Goal: Task Accomplishment & Management: Use online tool/utility

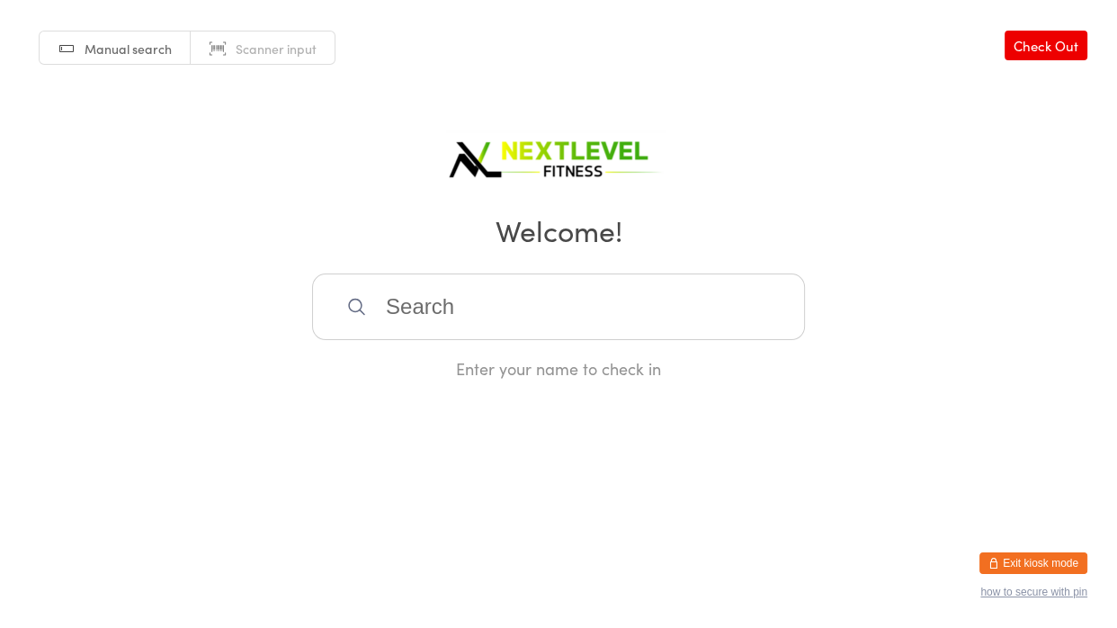
click at [532, 305] on input "search" at bounding box center [558, 307] width 493 height 67
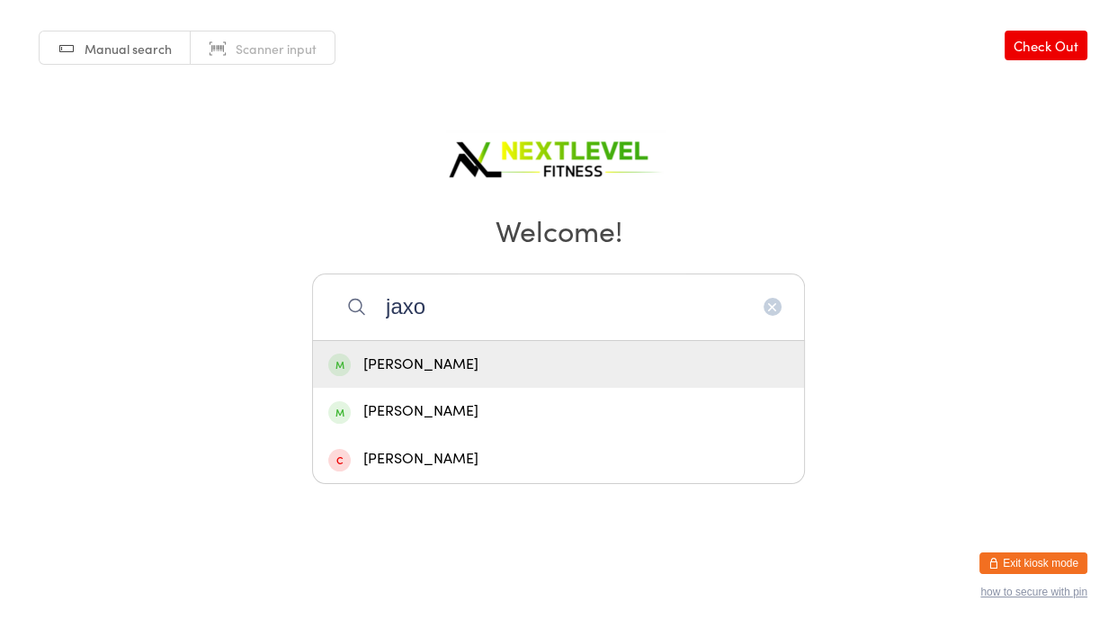
type input "jaxo"
click at [571, 375] on div "[PERSON_NAME]" at bounding box center [558, 365] width 461 height 24
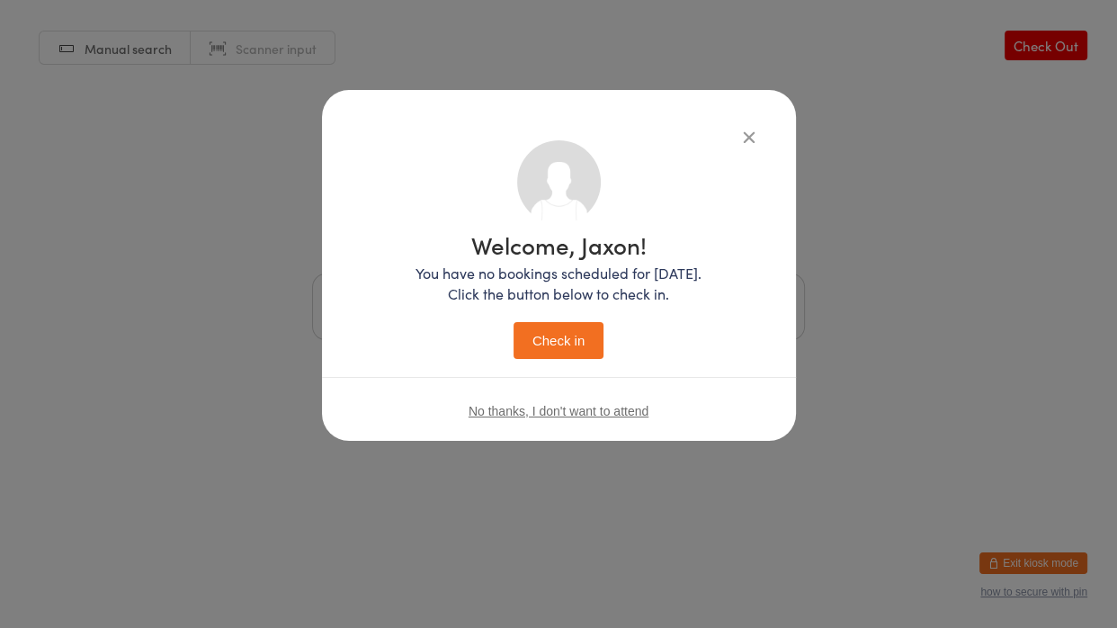
click at [532, 339] on button "Check in" at bounding box center [559, 340] width 90 height 37
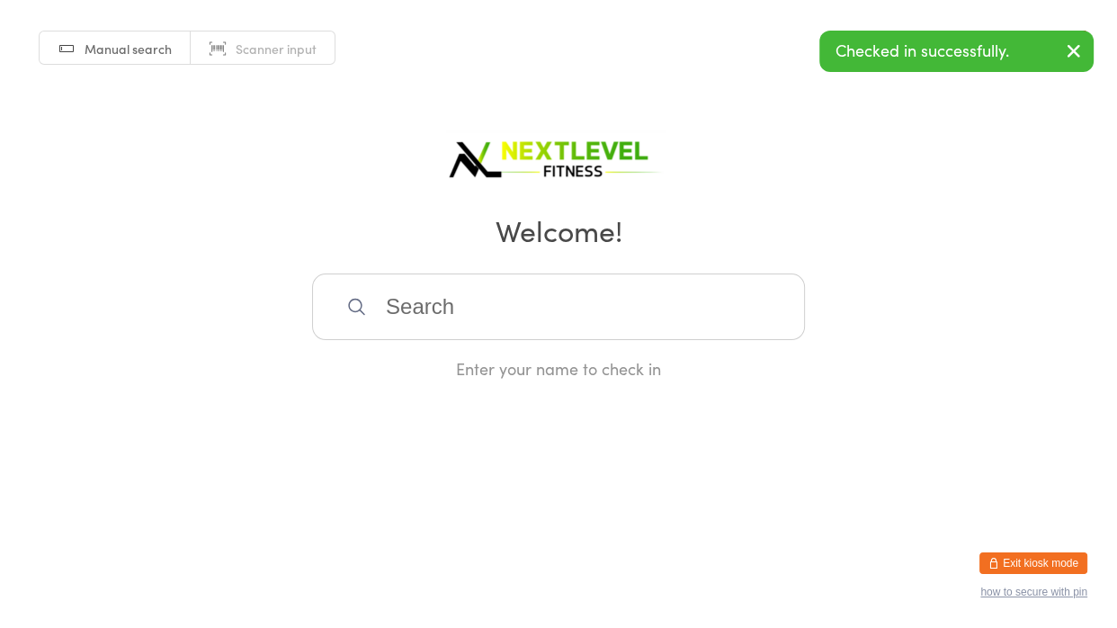
click at [521, 318] on input "search" at bounding box center [558, 307] width 493 height 67
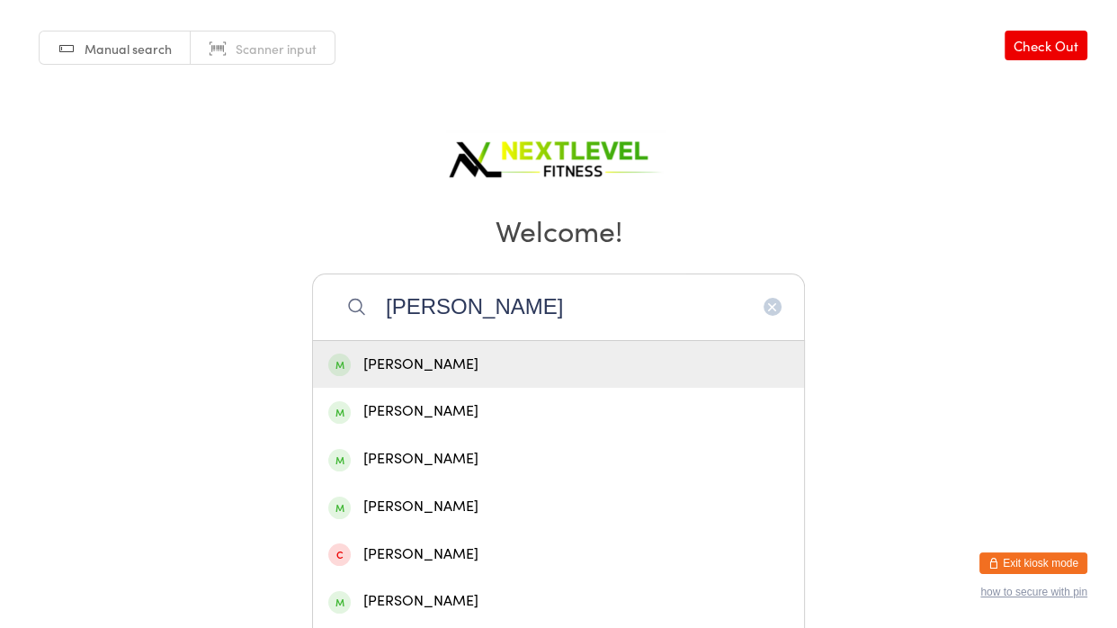
type input "[PERSON_NAME]"
click at [534, 360] on div "[PERSON_NAME]" at bounding box center [558, 365] width 461 height 24
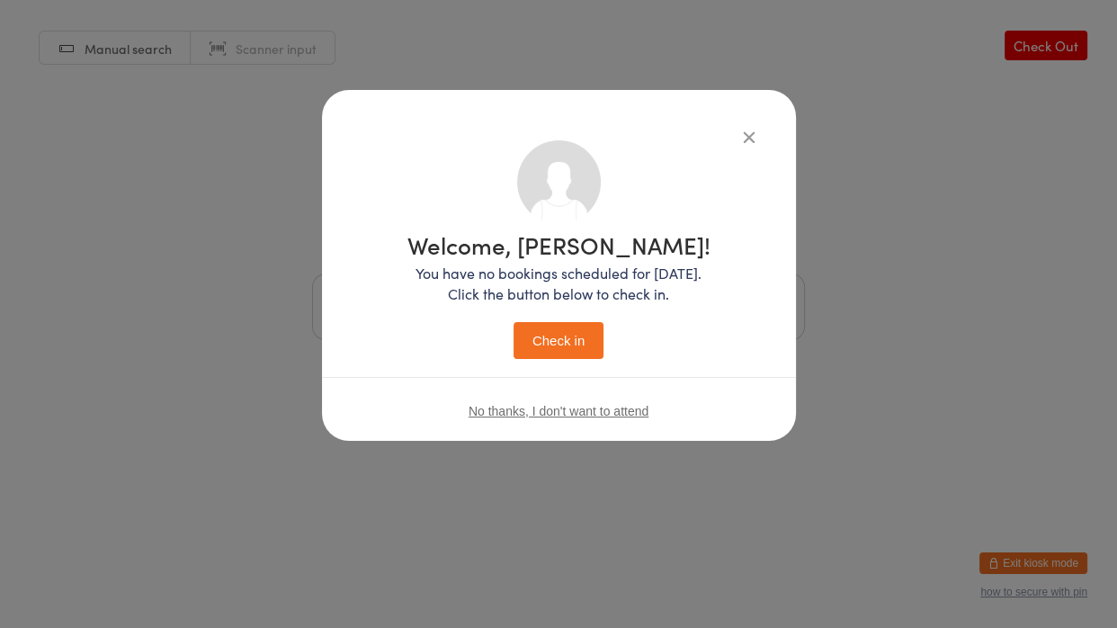
click at [541, 344] on button "Check in" at bounding box center [559, 340] width 90 height 37
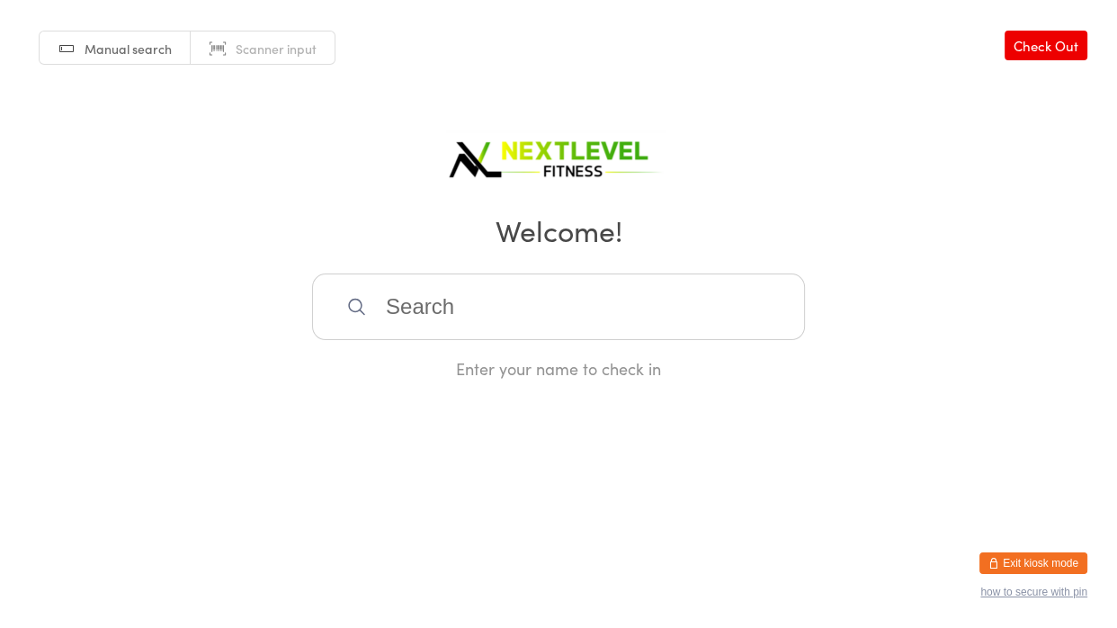
click at [536, 339] on input "search" at bounding box center [558, 307] width 493 height 67
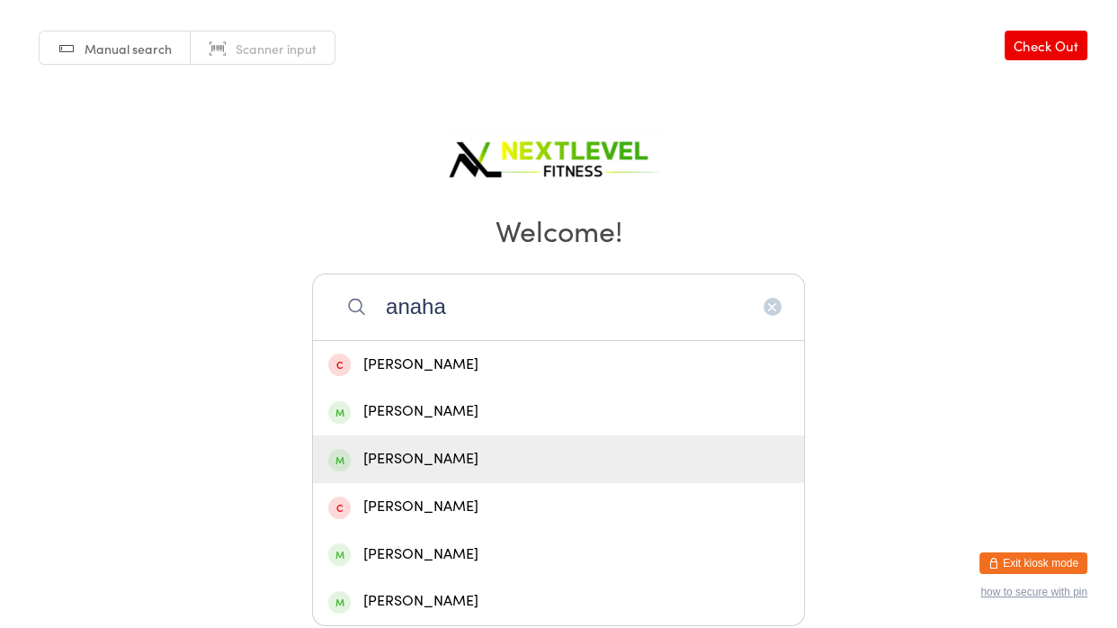
type input "anaha"
click at [462, 477] on div "[PERSON_NAME]" at bounding box center [558, 459] width 491 height 48
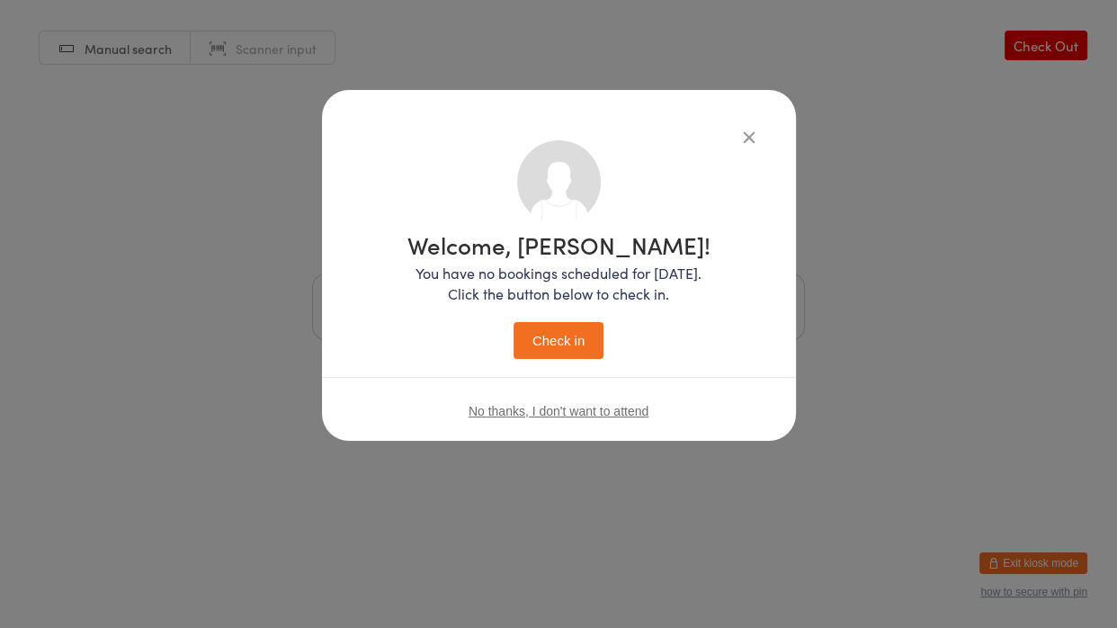
click at [570, 358] on button "Check in" at bounding box center [559, 340] width 90 height 37
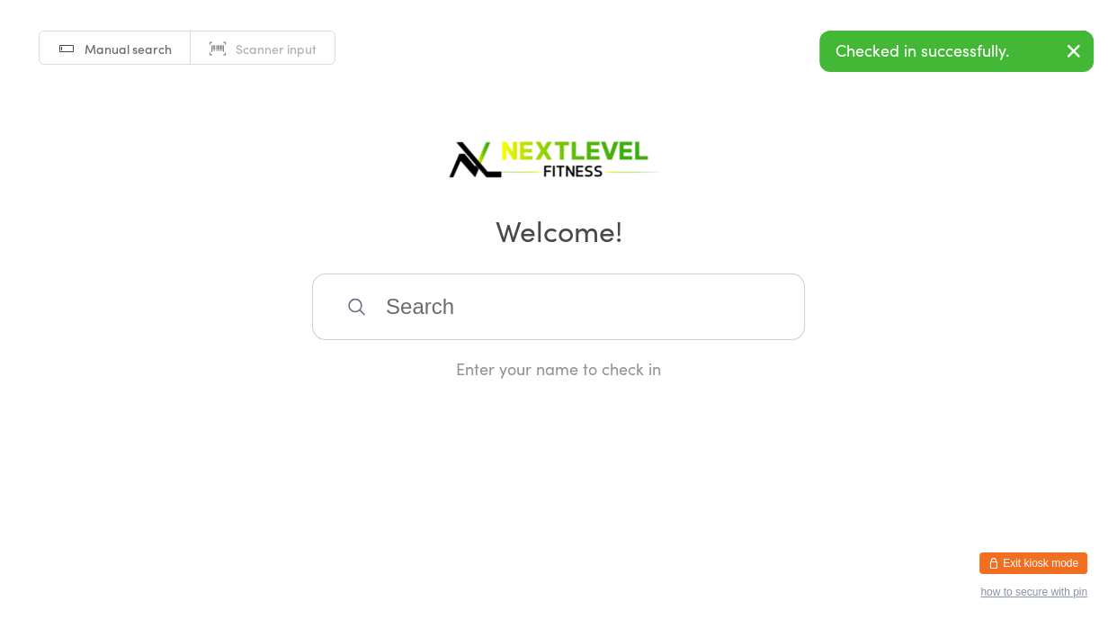
click at [551, 324] on input "search" at bounding box center [558, 307] width 493 height 67
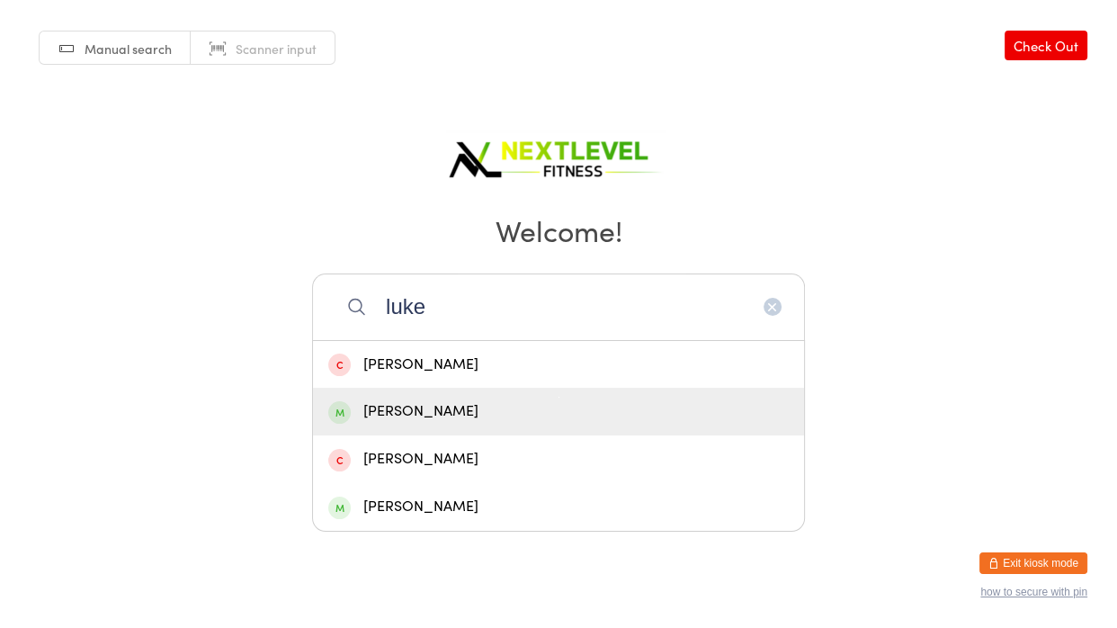
type input "luke"
click at [434, 426] on div "[PERSON_NAME]" at bounding box center [558, 412] width 491 height 48
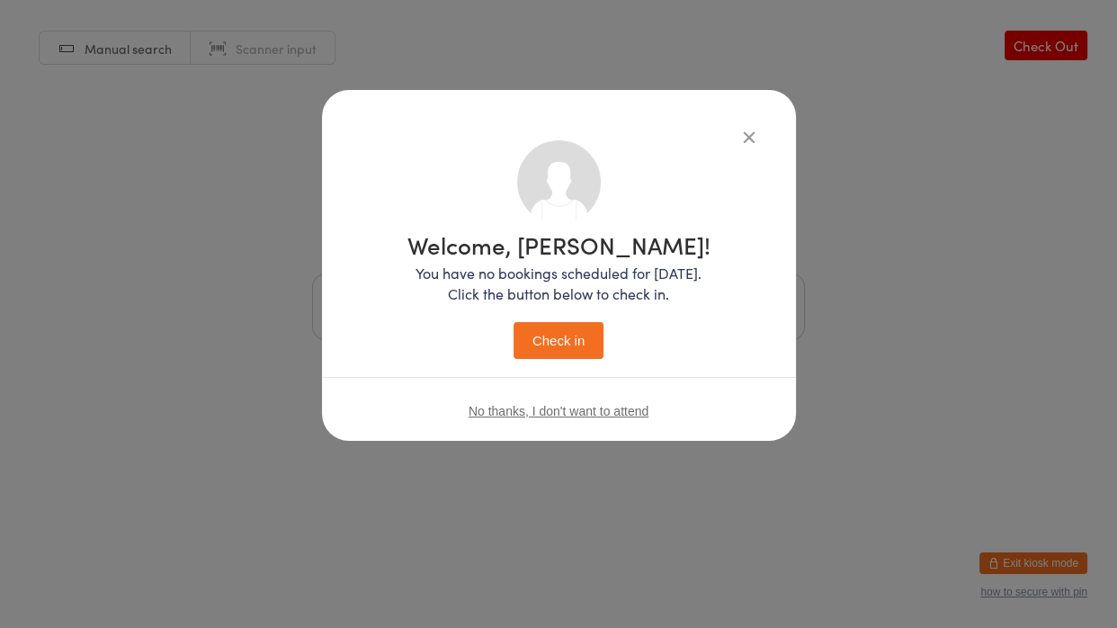
click at [545, 351] on button "Check in" at bounding box center [559, 340] width 90 height 37
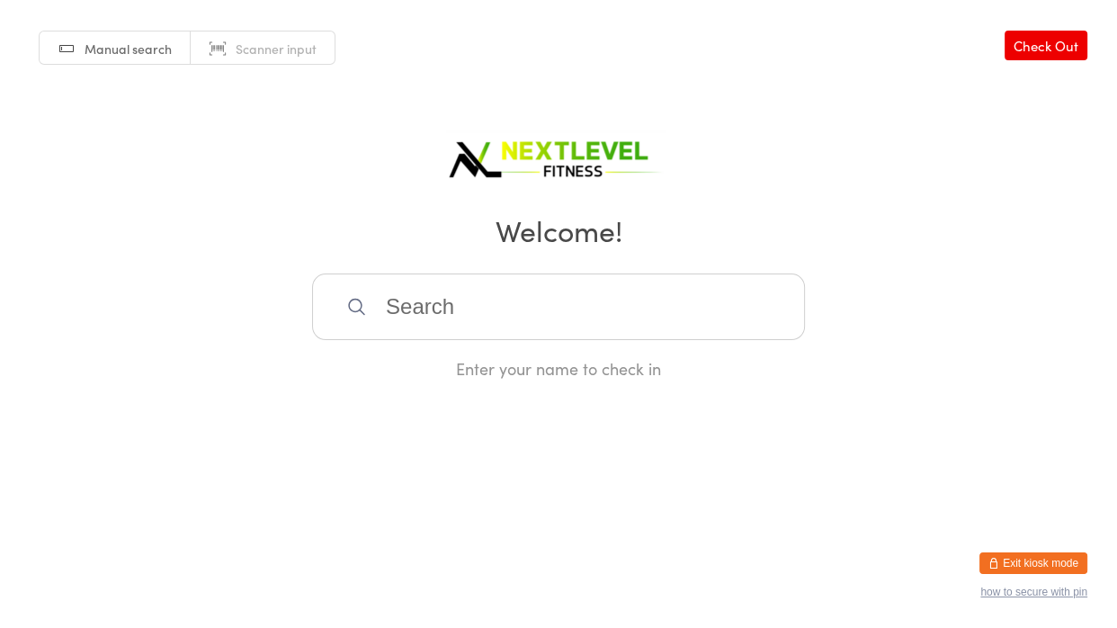
click at [487, 304] on input "search" at bounding box center [558, 307] width 493 height 67
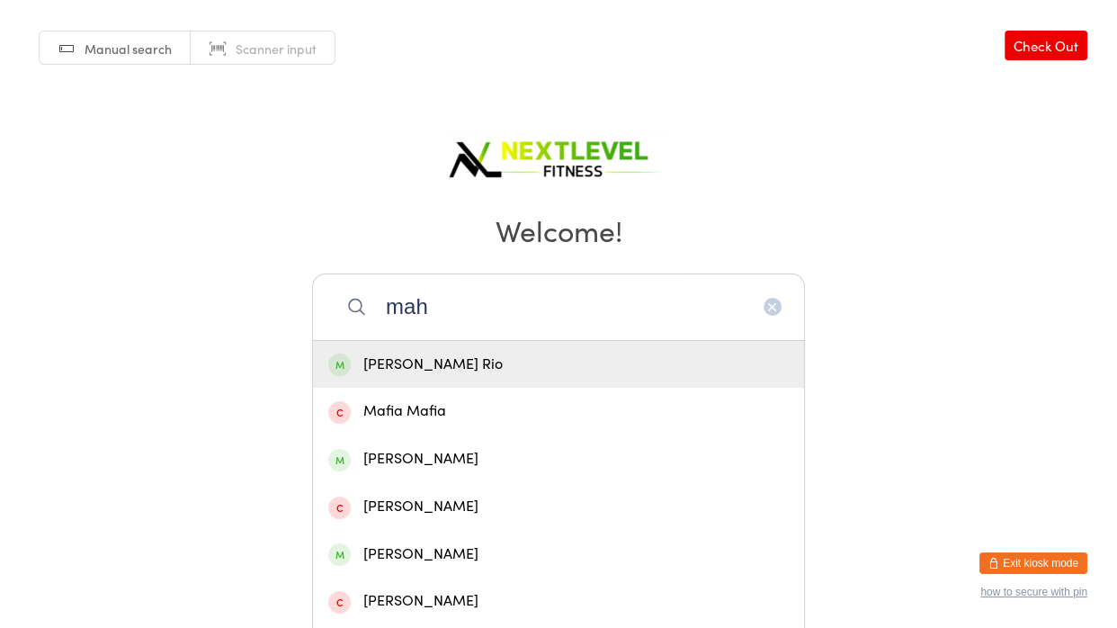
type input "mah"
click at [458, 360] on div "[PERSON_NAME] Rio" at bounding box center [558, 365] width 461 height 24
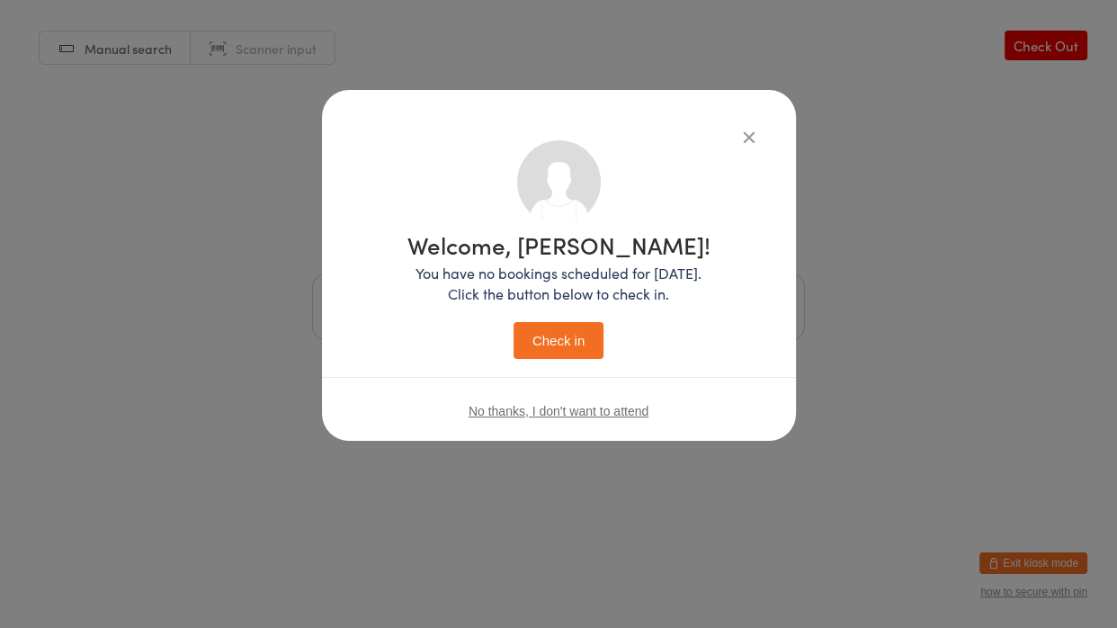
click at [556, 342] on button "Check in" at bounding box center [559, 340] width 90 height 37
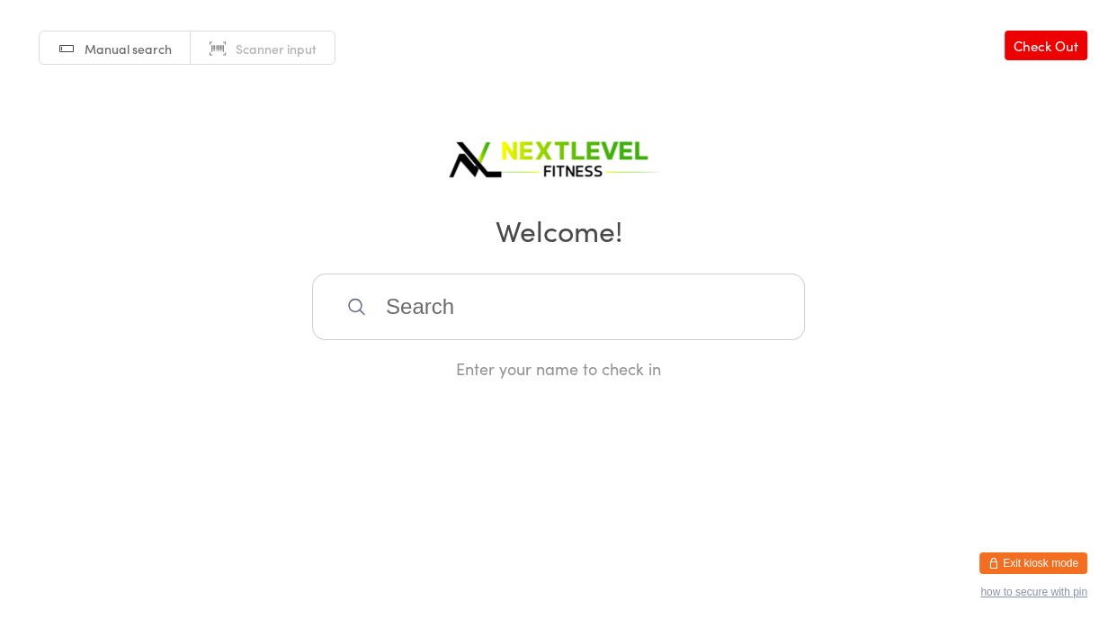
click at [425, 325] on input "search" at bounding box center [558, 307] width 493 height 67
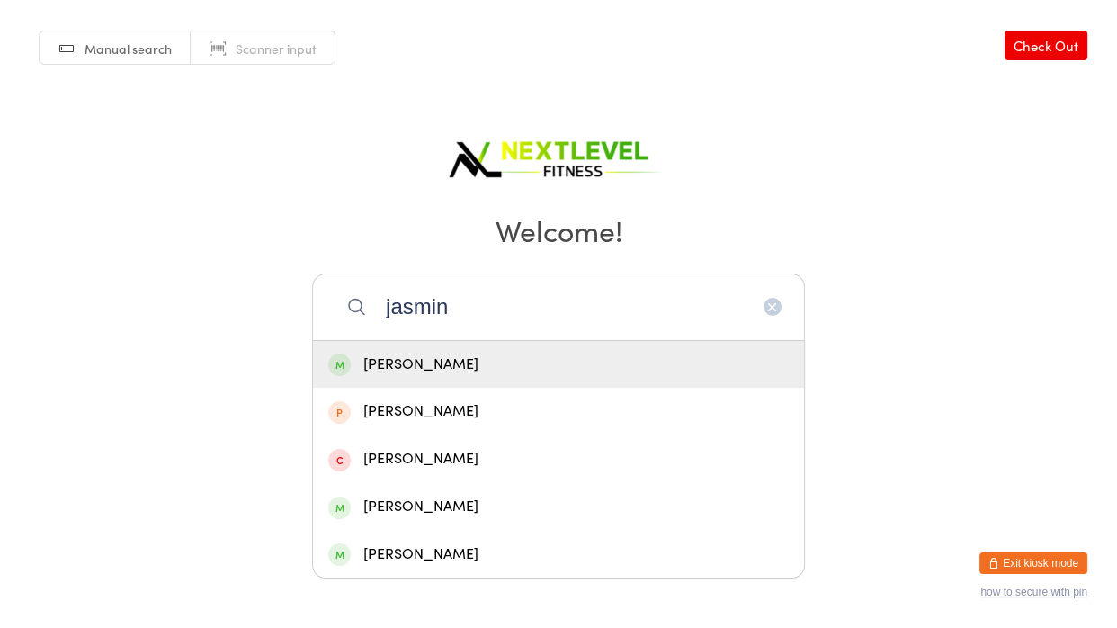
type input "jasmin"
click at [386, 372] on div "[PERSON_NAME]" at bounding box center [558, 365] width 461 height 24
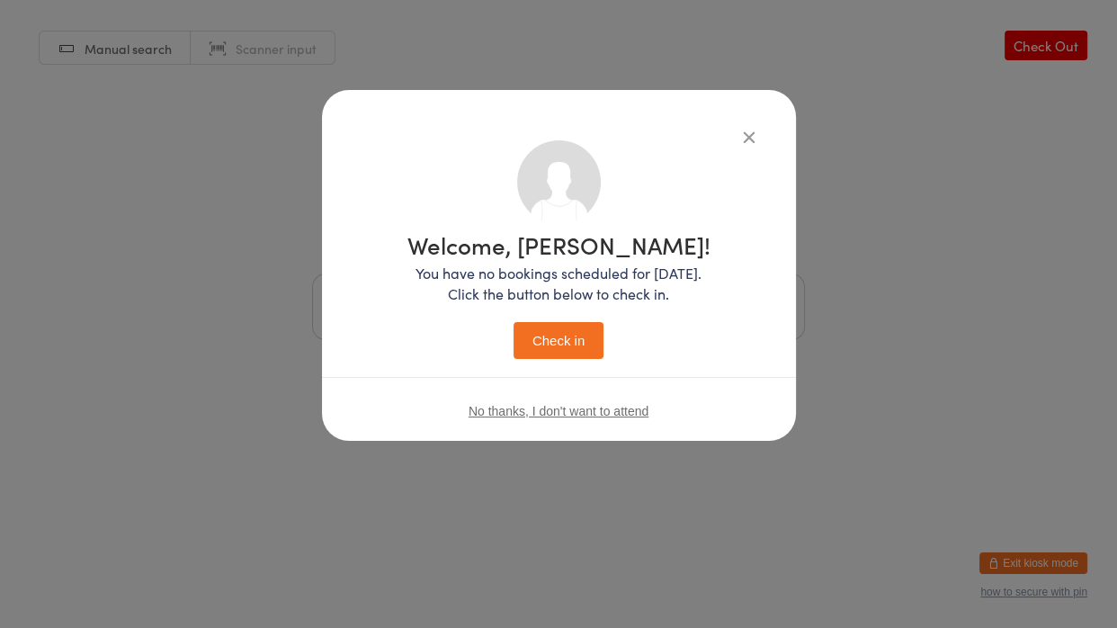
click at [560, 336] on button "Check in" at bounding box center [559, 340] width 90 height 37
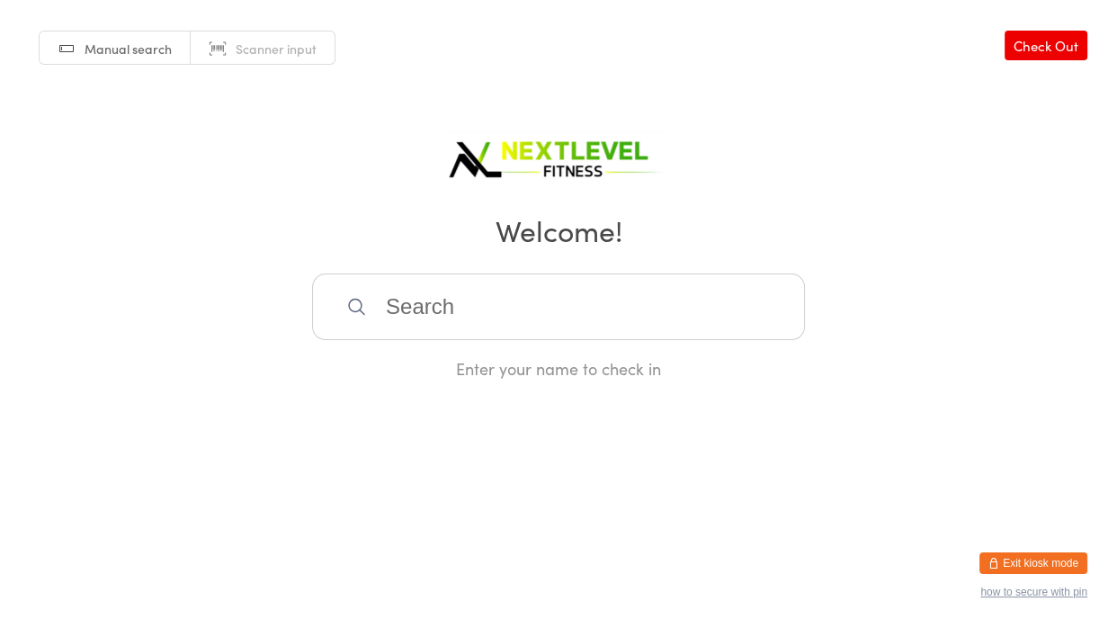
click at [556, 336] on input "search" at bounding box center [558, 307] width 493 height 67
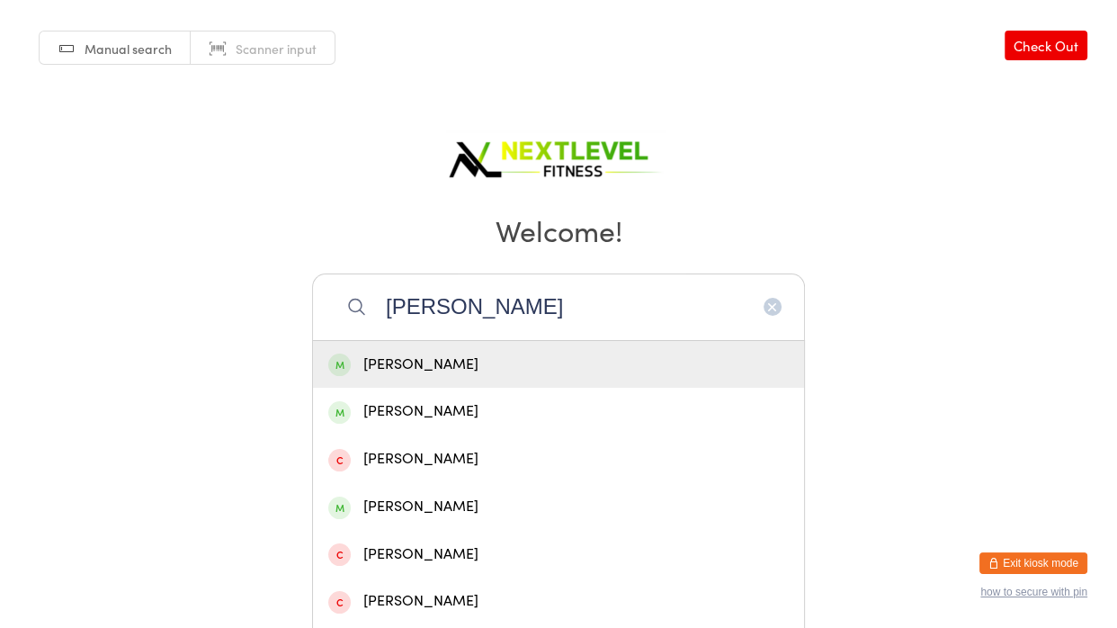
type input "[PERSON_NAME]"
click at [524, 356] on div "[PERSON_NAME]" at bounding box center [558, 365] width 461 height 24
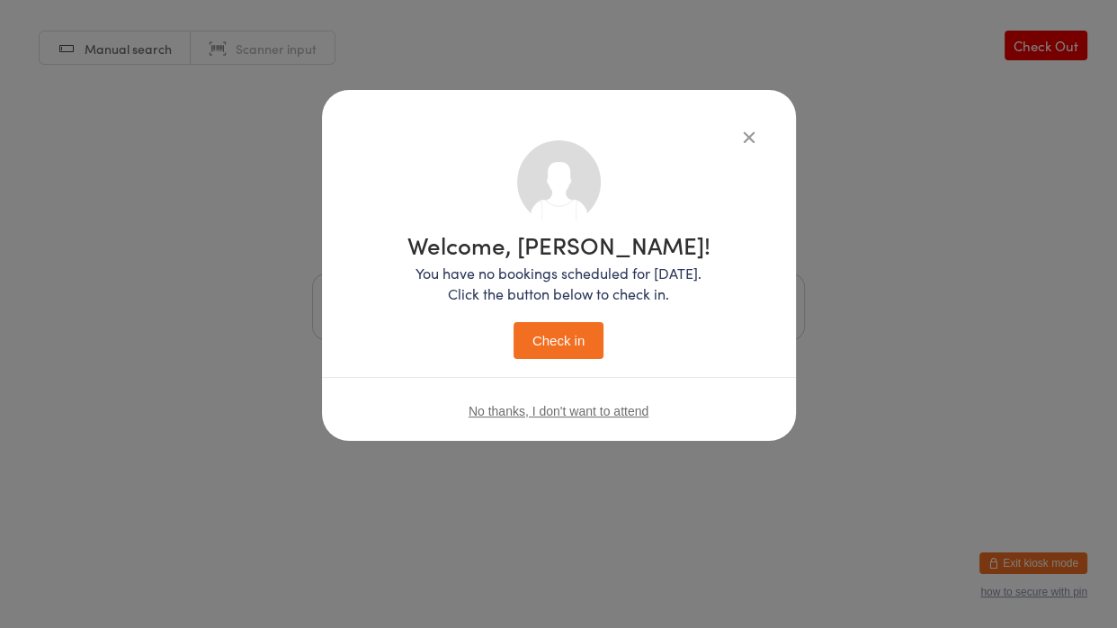
click at [524, 356] on button "Check in" at bounding box center [559, 340] width 90 height 37
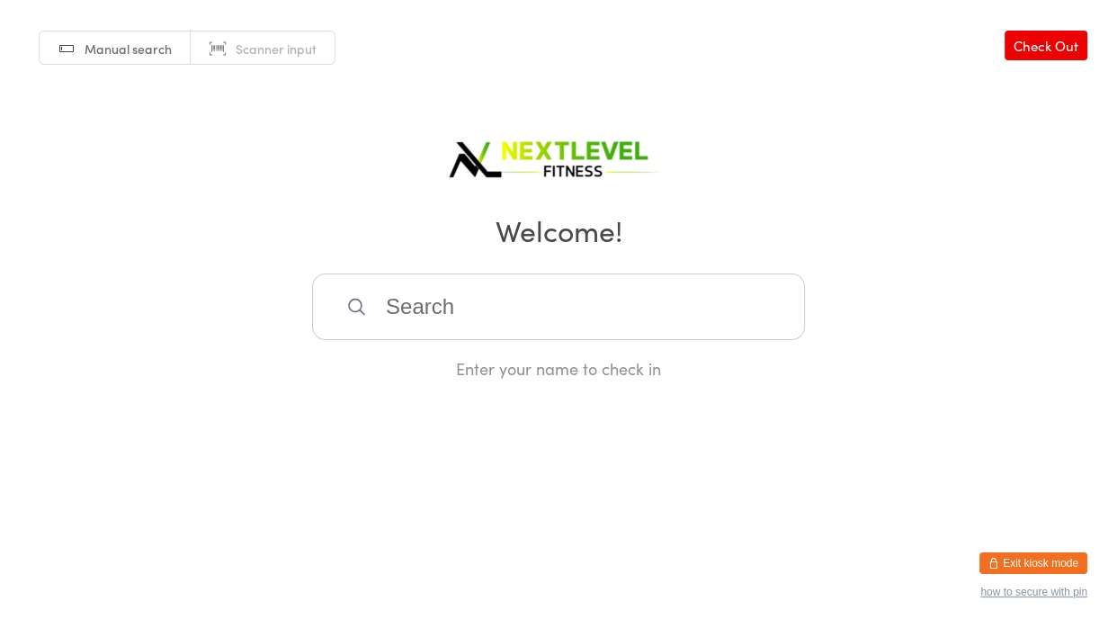
click at [529, 312] on input "search" at bounding box center [558, 307] width 493 height 67
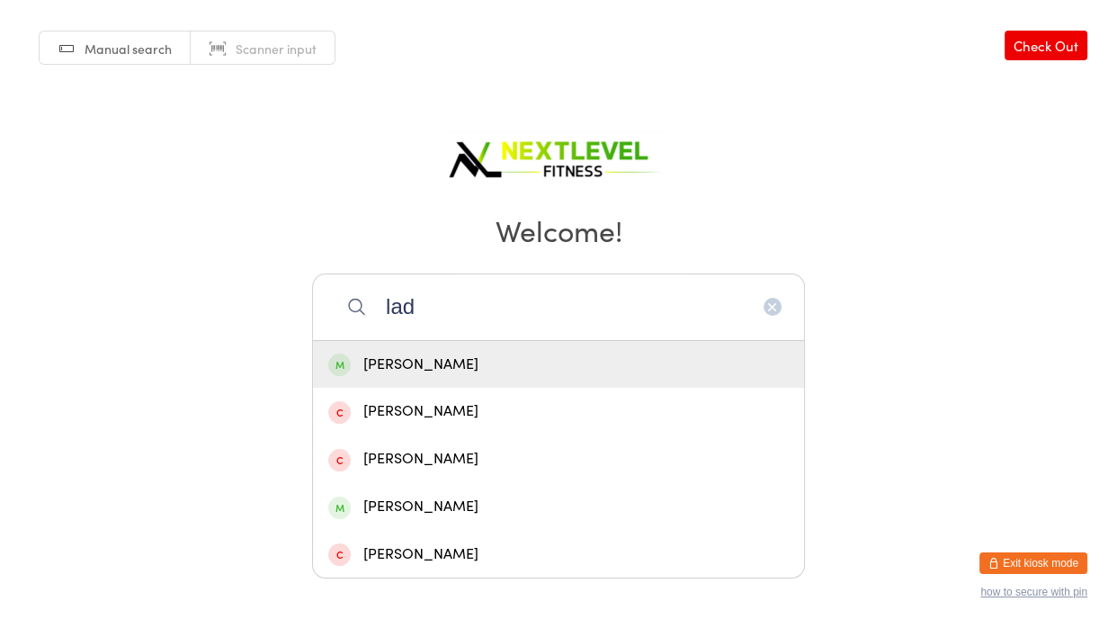
type input "lad"
click at [422, 370] on div "[PERSON_NAME]" at bounding box center [558, 365] width 461 height 24
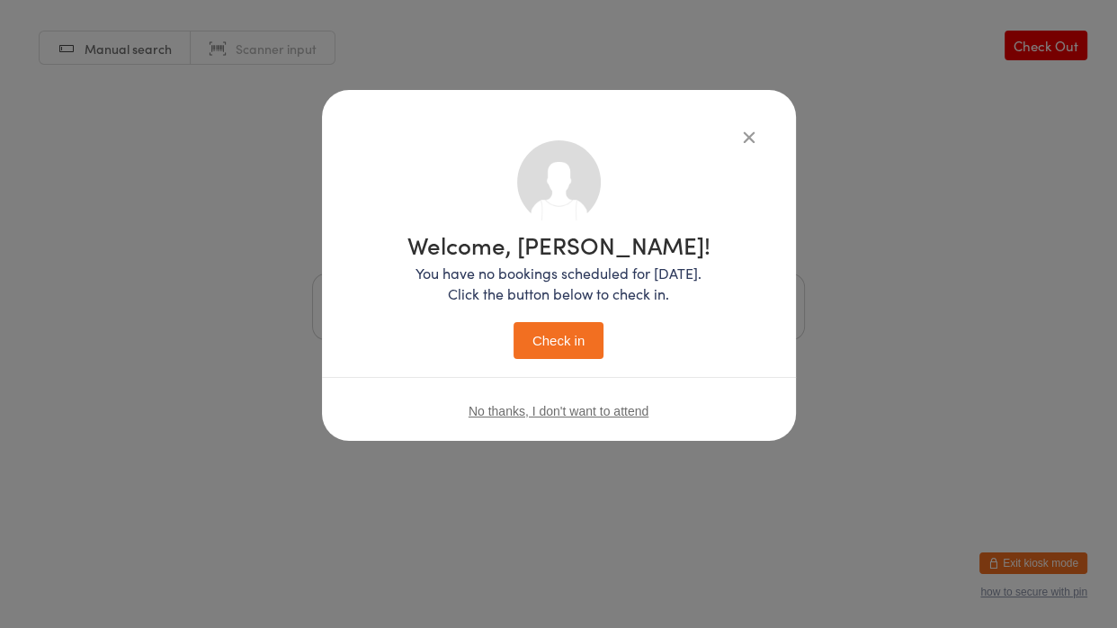
click at [539, 336] on button "Check in" at bounding box center [559, 340] width 90 height 37
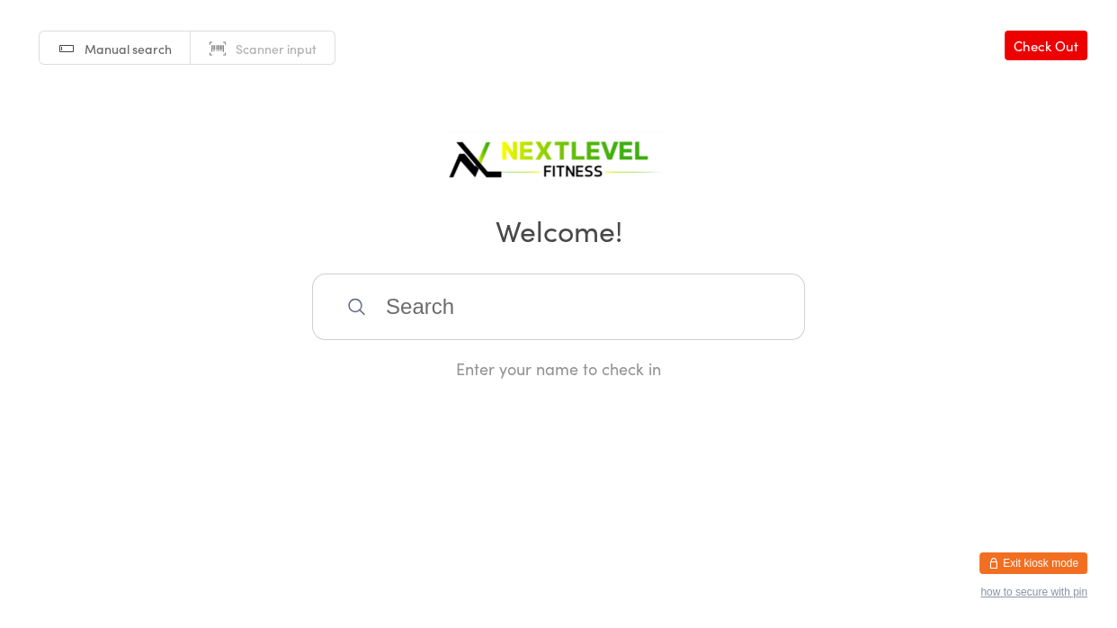
click at [489, 287] on input "search" at bounding box center [558, 307] width 493 height 67
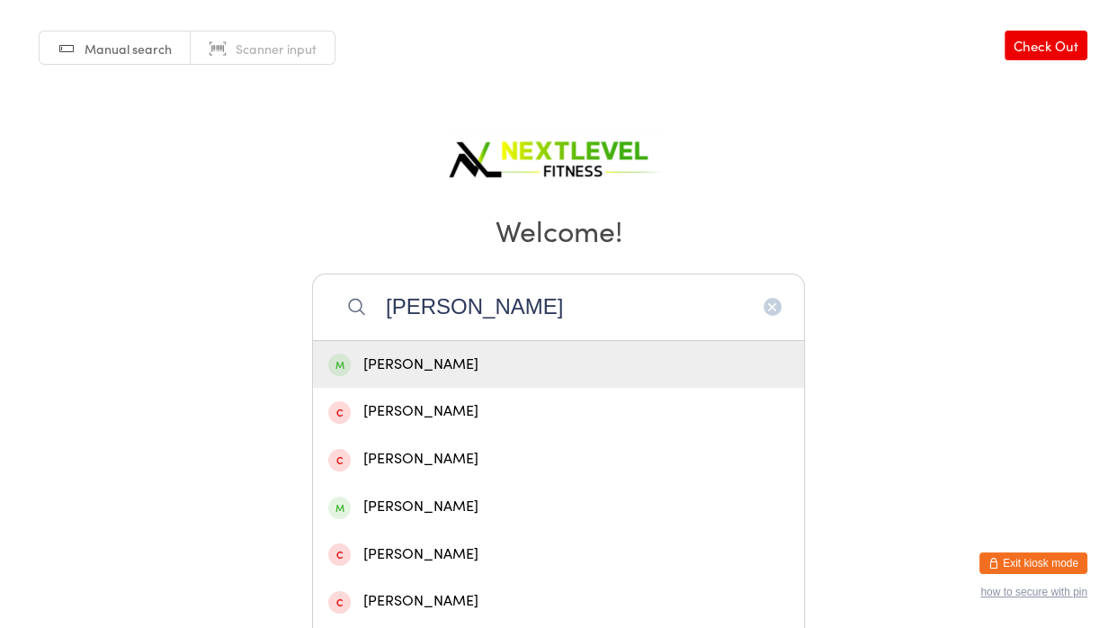
type input "[PERSON_NAME]"
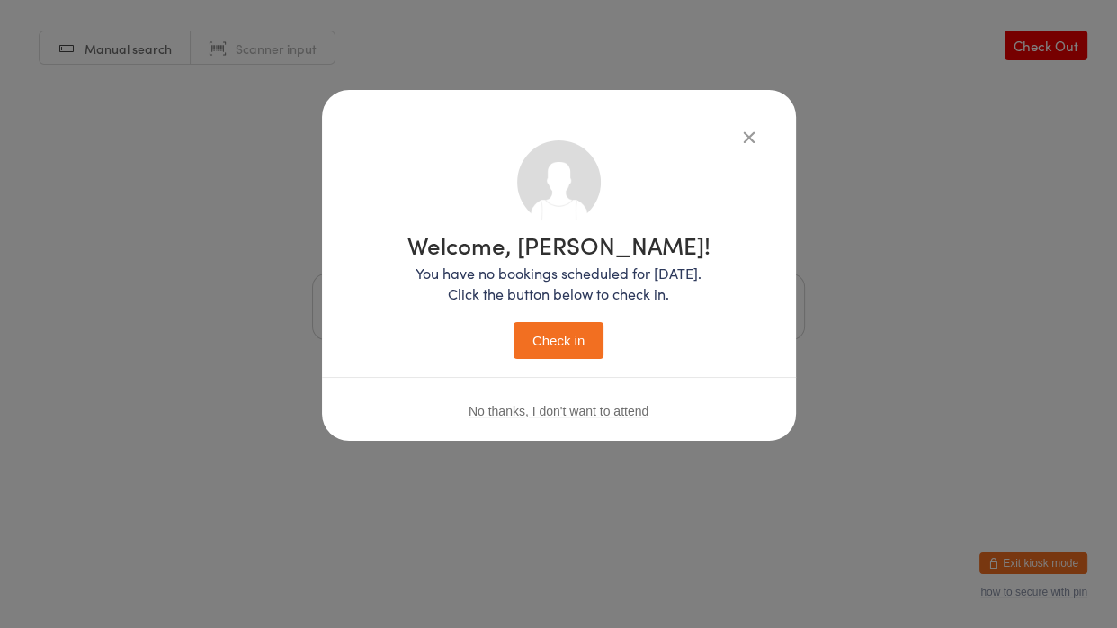
click at [565, 355] on button "Check in" at bounding box center [559, 340] width 90 height 37
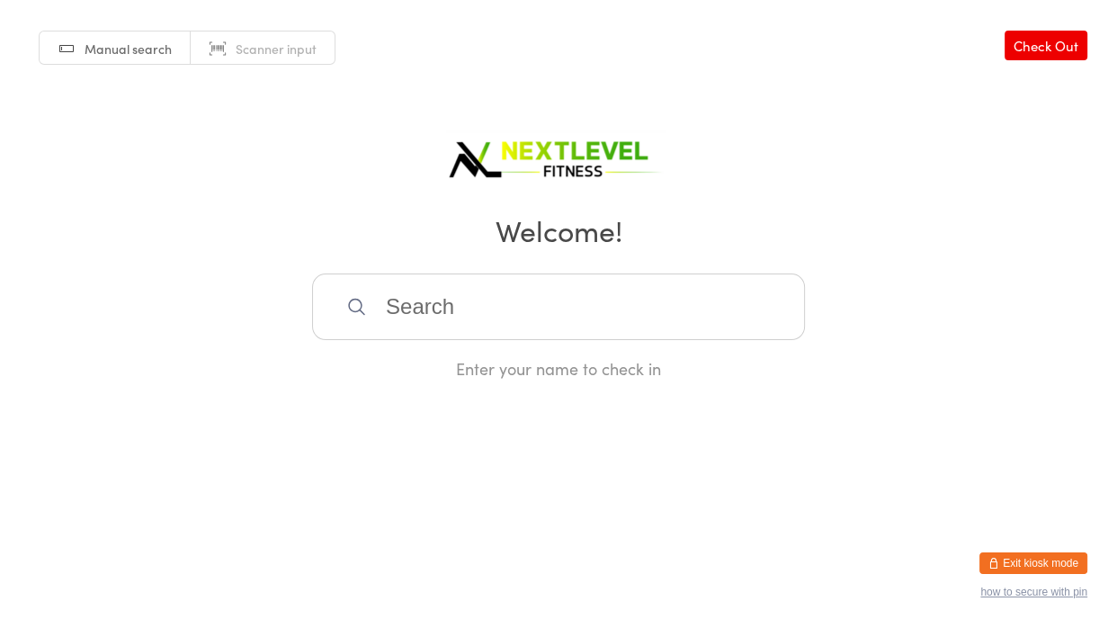
click at [561, 338] on input "search" at bounding box center [558, 307] width 493 height 67
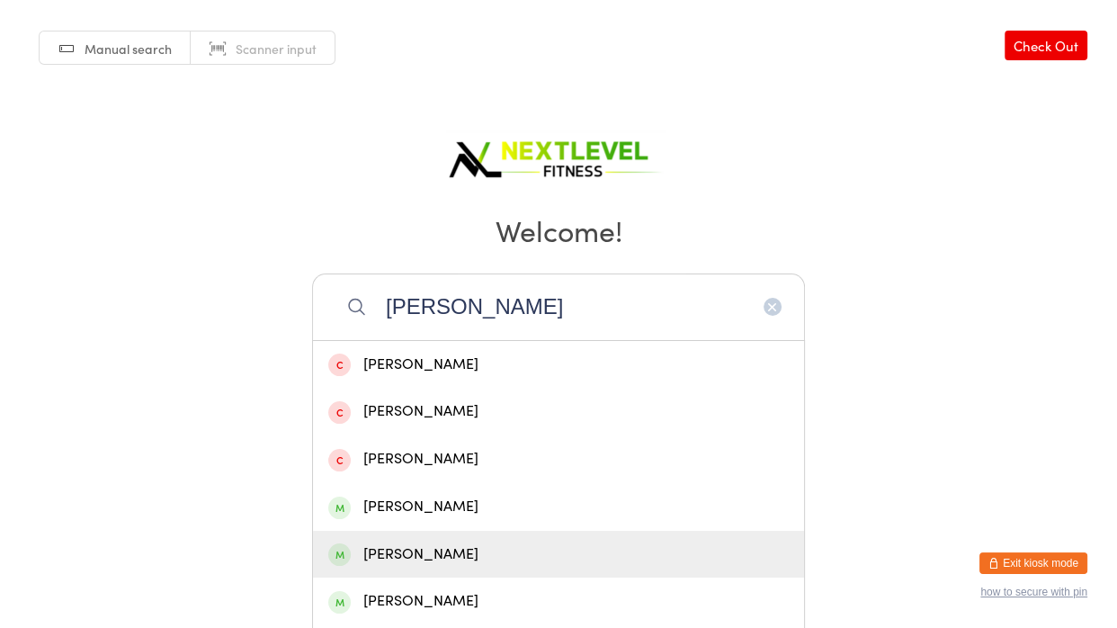
type input "[PERSON_NAME]"
click at [378, 543] on div "[PERSON_NAME]" at bounding box center [558, 555] width 461 height 24
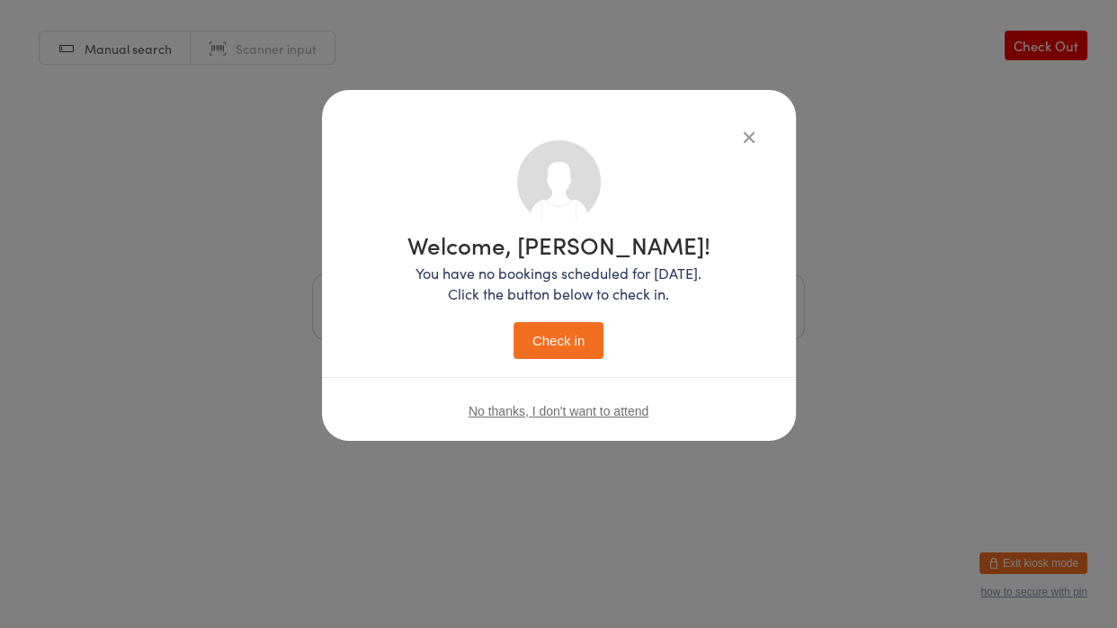
click at [554, 359] on button "Check in" at bounding box center [559, 340] width 90 height 37
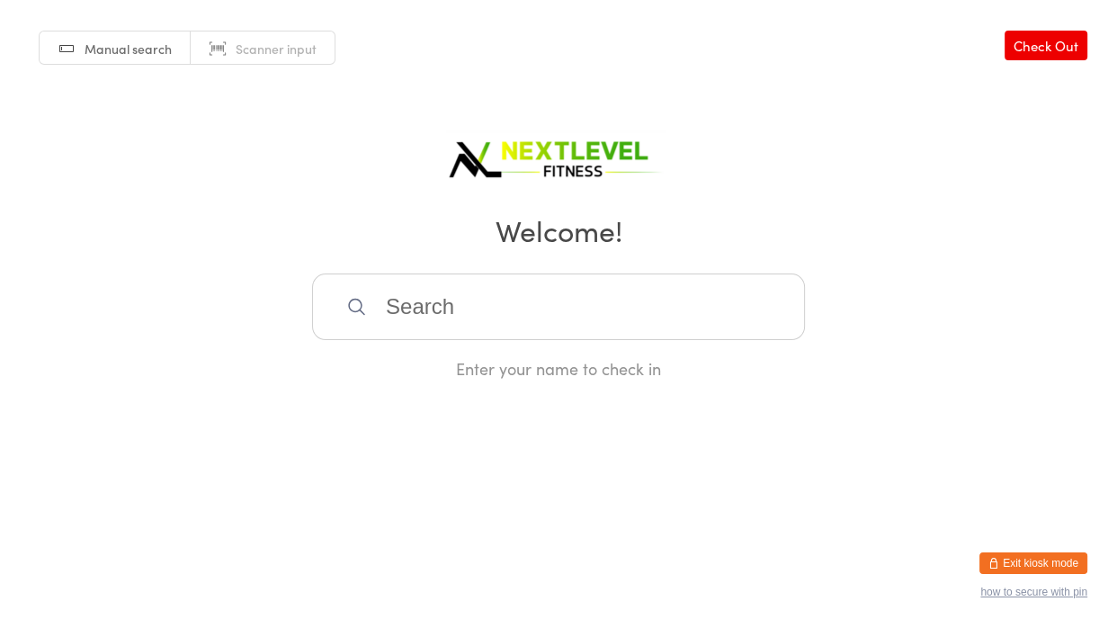
click at [543, 325] on input "search" at bounding box center [558, 307] width 493 height 67
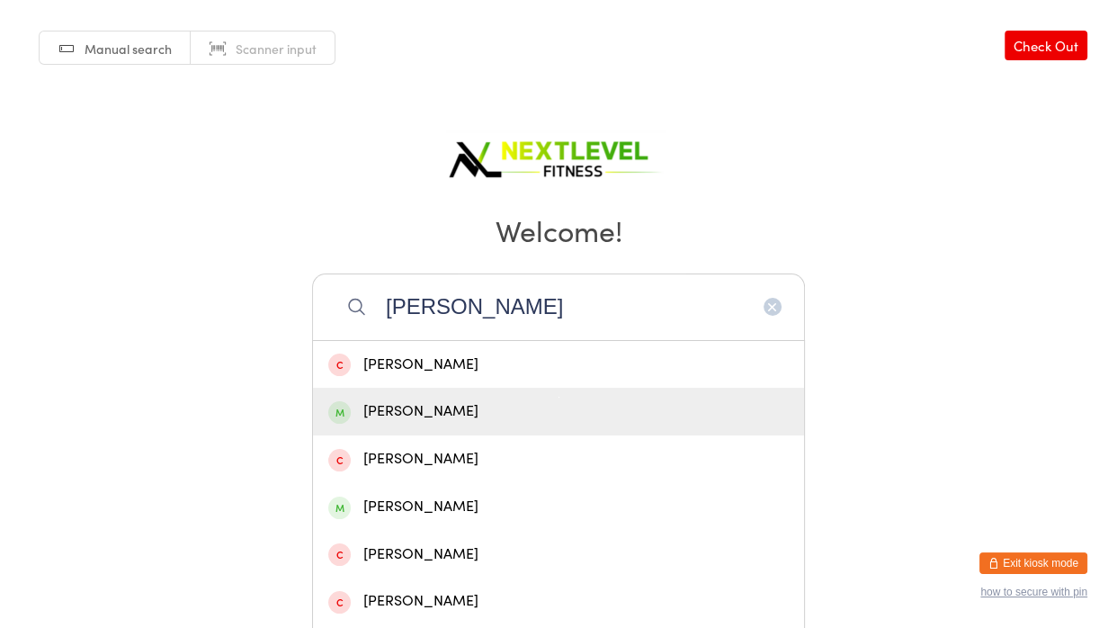
type input "[PERSON_NAME]"
click at [445, 423] on div "[PERSON_NAME]" at bounding box center [558, 411] width 461 height 24
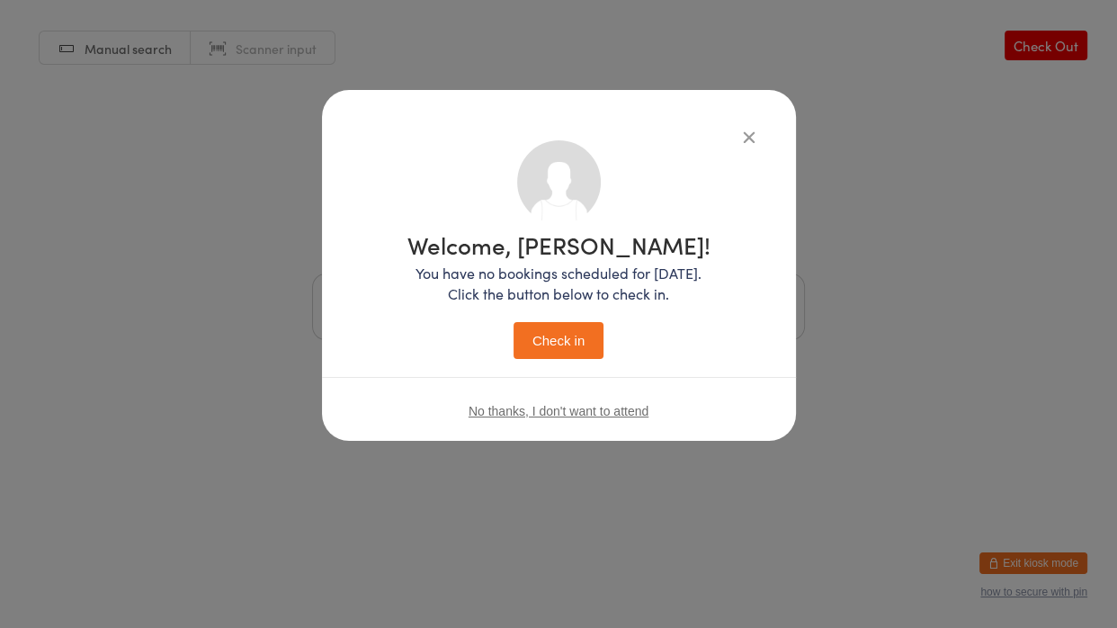
click at [574, 357] on button "Check in" at bounding box center [559, 340] width 90 height 37
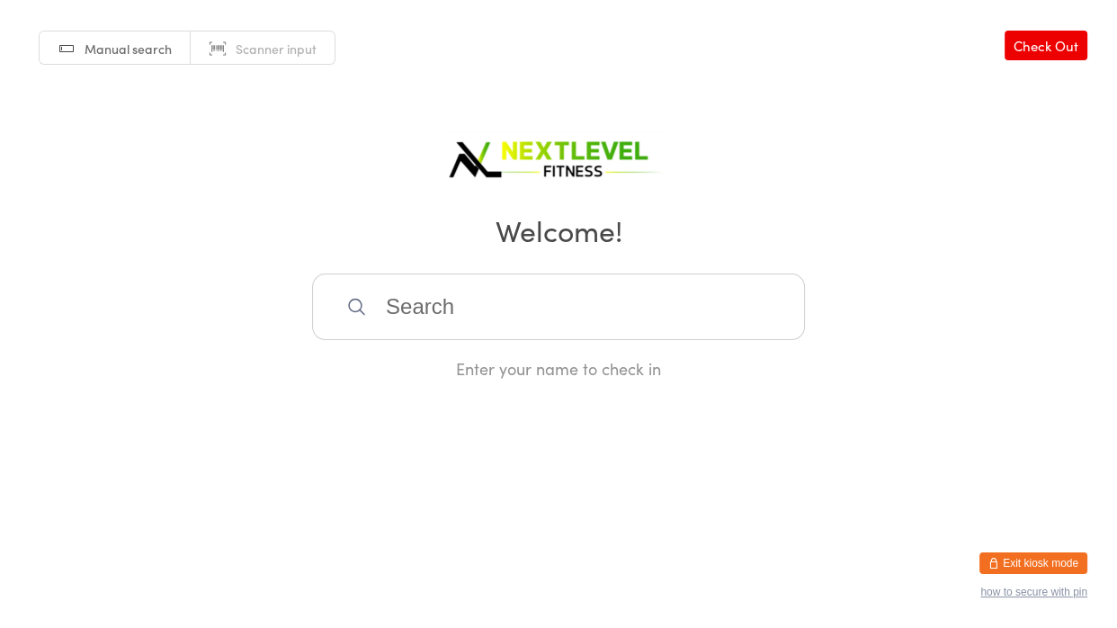
click at [559, 325] on input "search" at bounding box center [558, 307] width 493 height 67
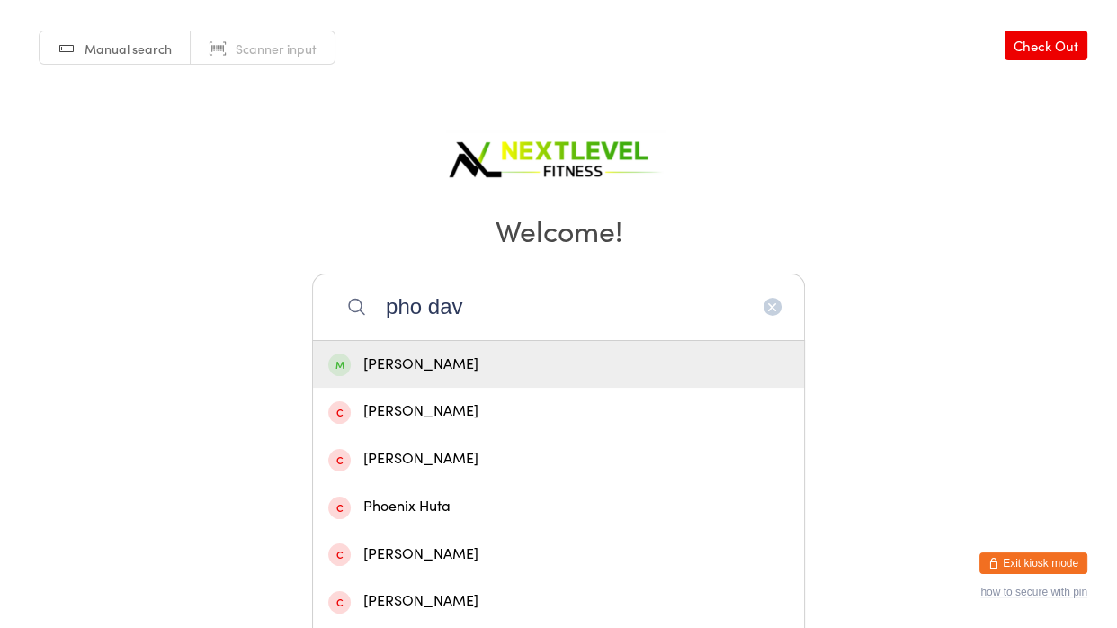
type input "pho dav"
click at [561, 364] on div "[PERSON_NAME]" at bounding box center [558, 365] width 461 height 24
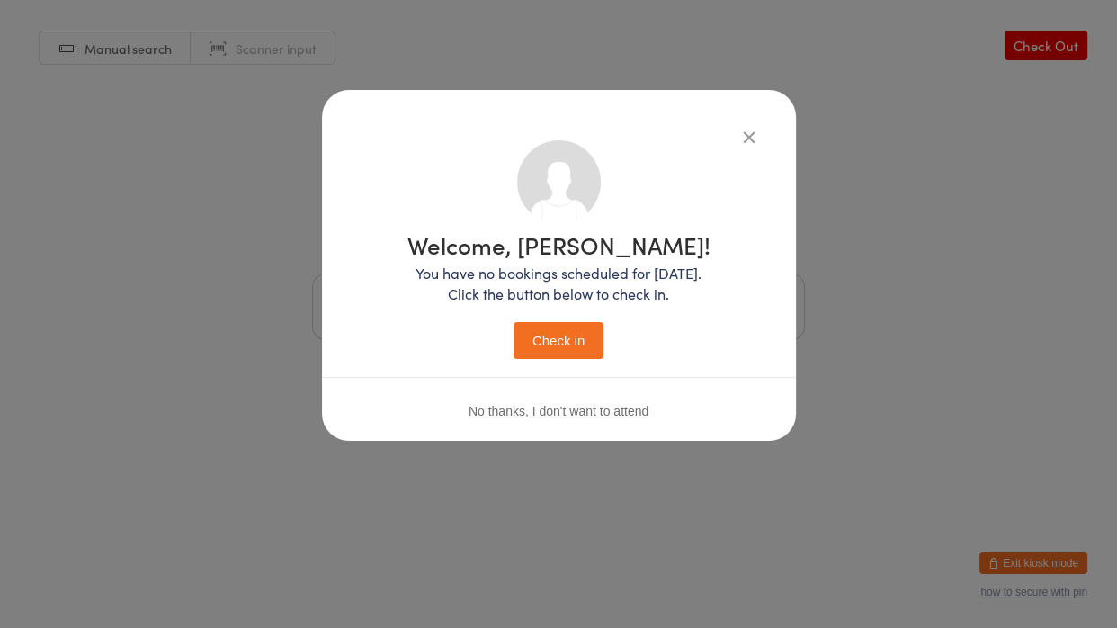
click at [559, 332] on button "Check in" at bounding box center [559, 340] width 90 height 37
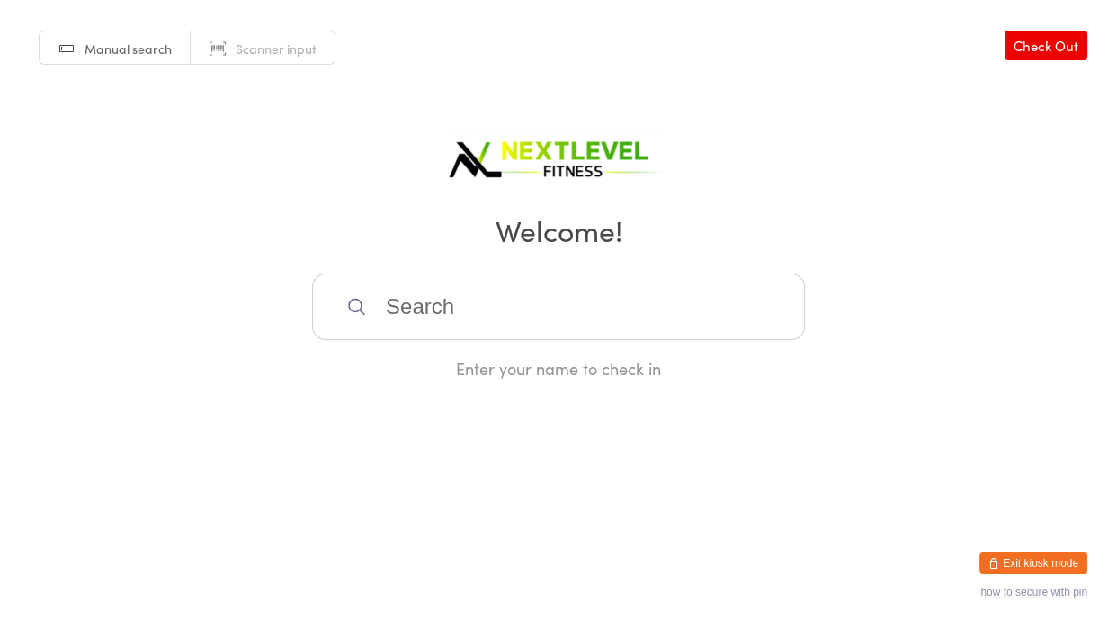
click at [559, 332] on input "search" at bounding box center [558, 307] width 493 height 67
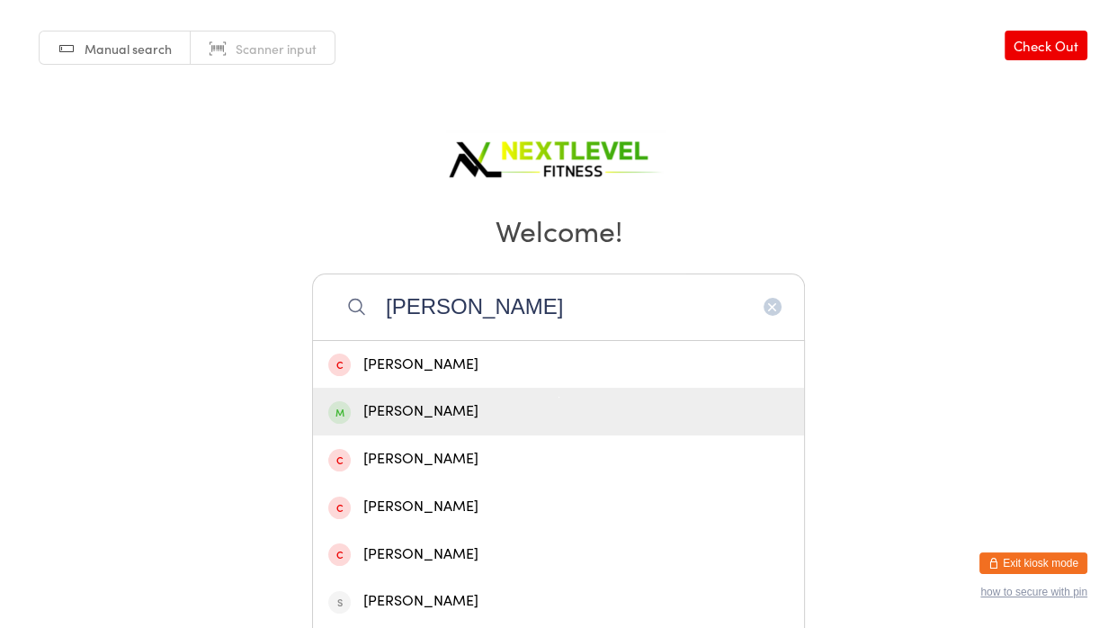
type input "[PERSON_NAME]"
click at [485, 402] on div "[PERSON_NAME]" at bounding box center [558, 411] width 461 height 24
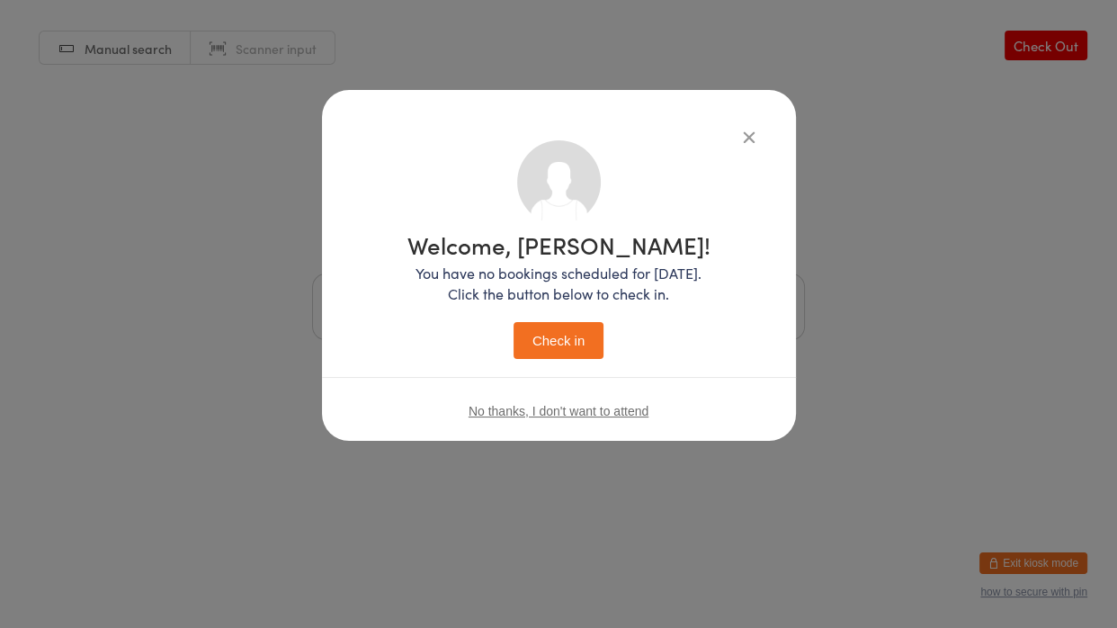
click at [554, 356] on button "Check in" at bounding box center [559, 340] width 90 height 37
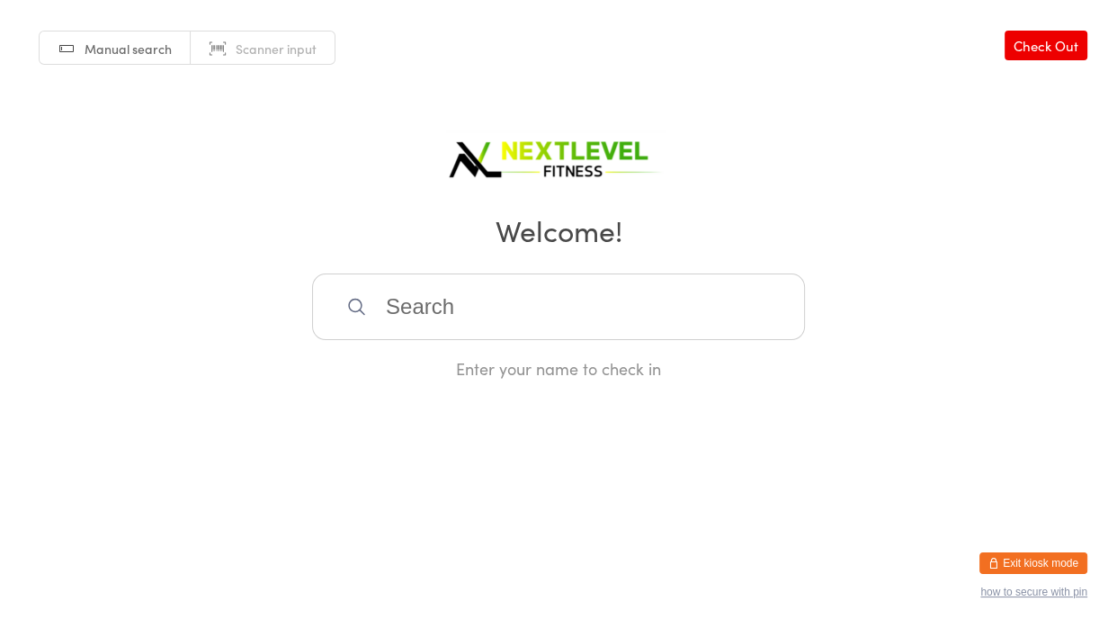
click at [526, 310] on input "search" at bounding box center [558, 307] width 493 height 67
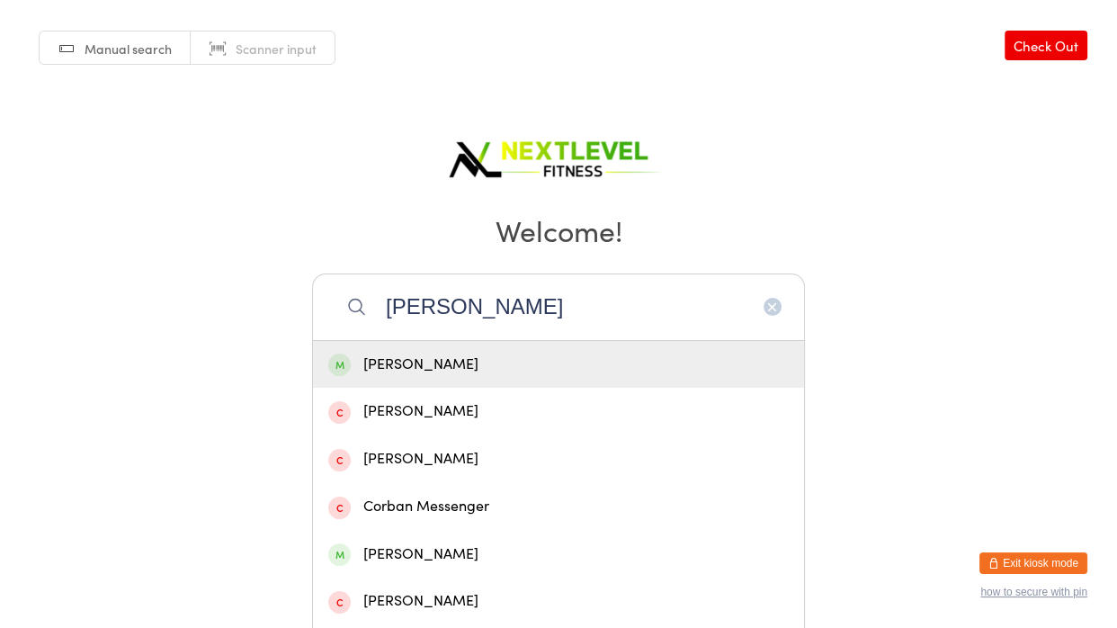
type input "[PERSON_NAME]"
click at [527, 372] on div "[PERSON_NAME]" at bounding box center [558, 365] width 461 height 24
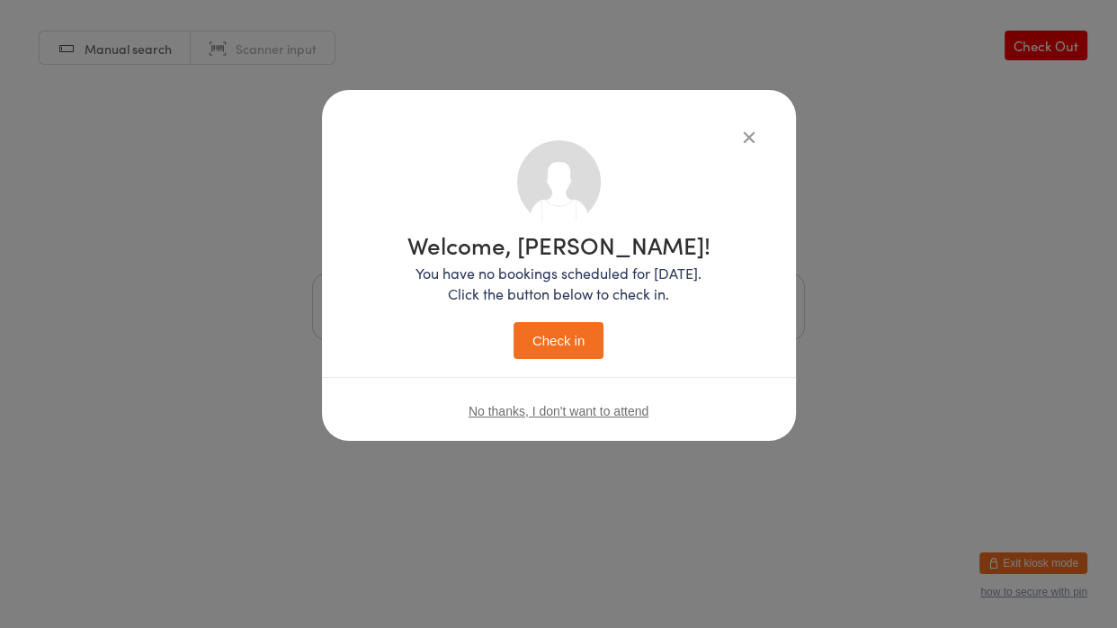
click at [554, 351] on button "Check in" at bounding box center [559, 340] width 90 height 37
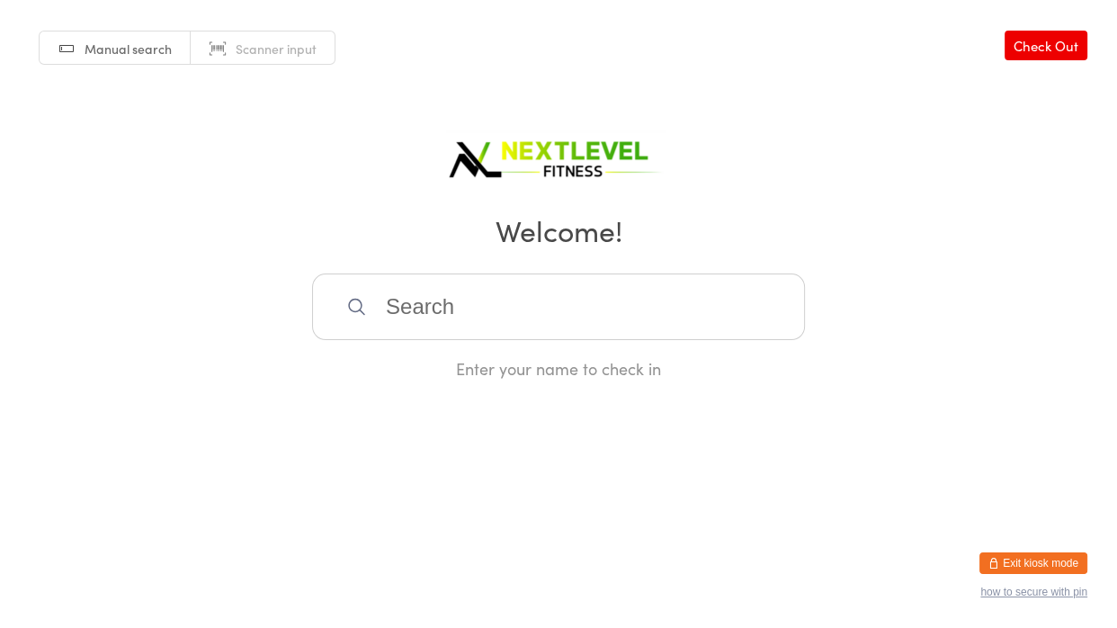
click at [569, 298] on input "search" at bounding box center [558, 307] width 493 height 67
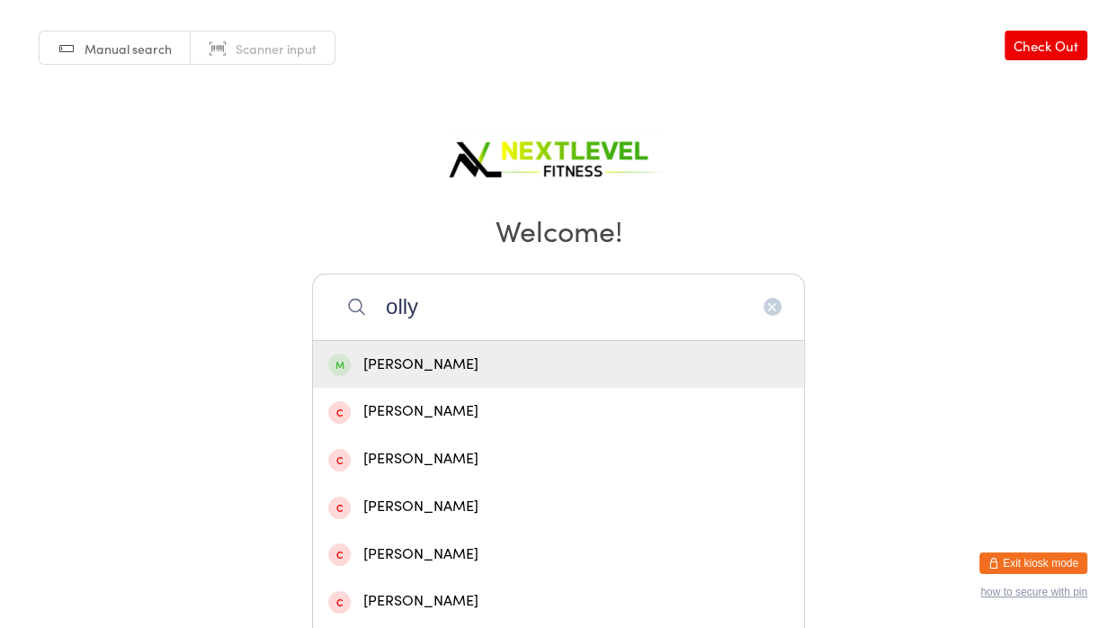
type input "olly"
click at [510, 351] on div "[PERSON_NAME]" at bounding box center [558, 365] width 491 height 48
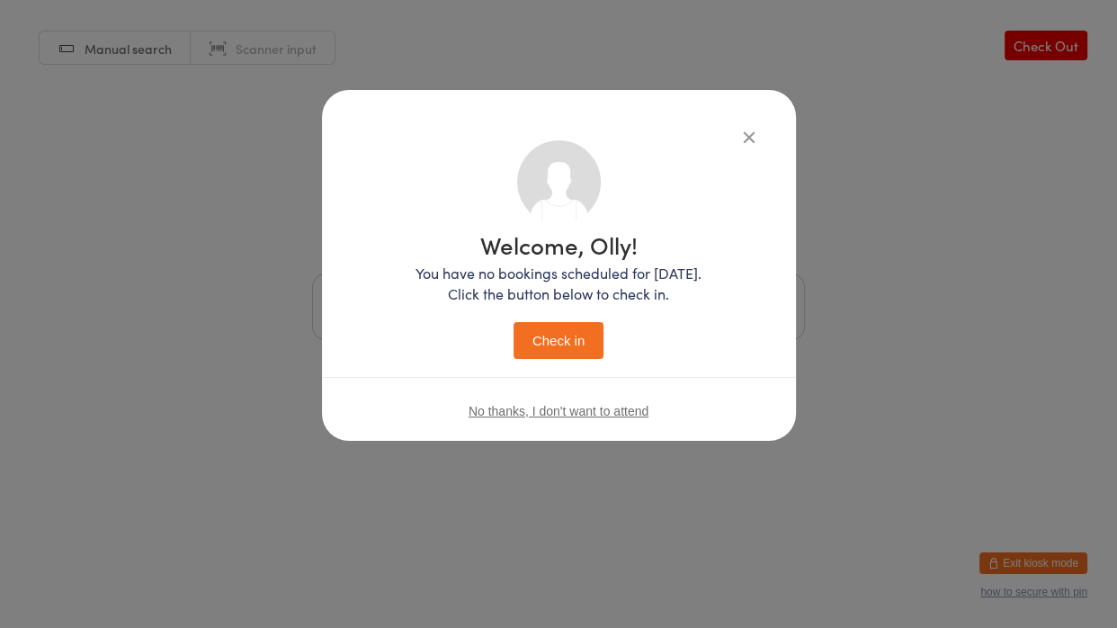
click at [548, 355] on button "Check in" at bounding box center [559, 340] width 90 height 37
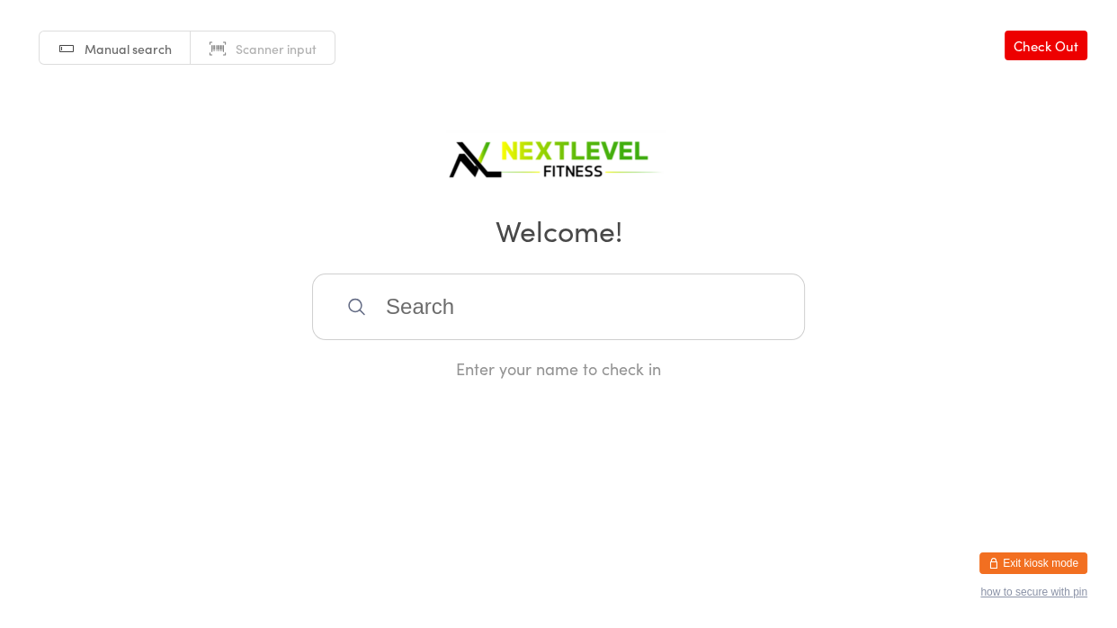
click at [554, 301] on input "search" at bounding box center [558, 307] width 493 height 67
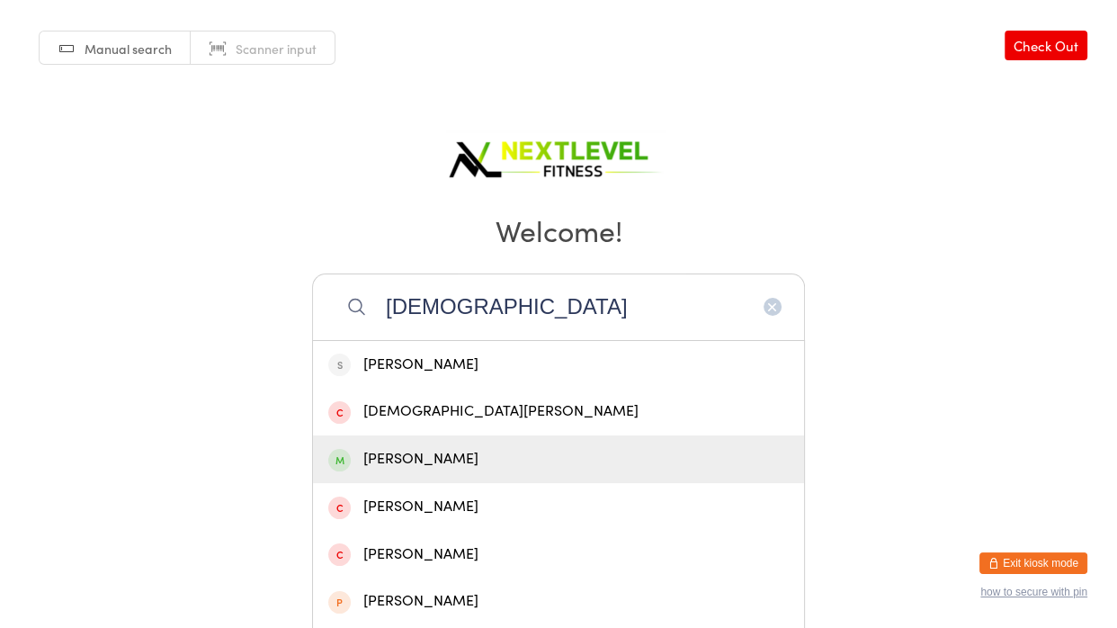
type input "[DEMOGRAPHIC_DATA]"
click at [399, 456] on div "[PERSON_NAME]" at bounding box center [558, 459] width 461 height 24
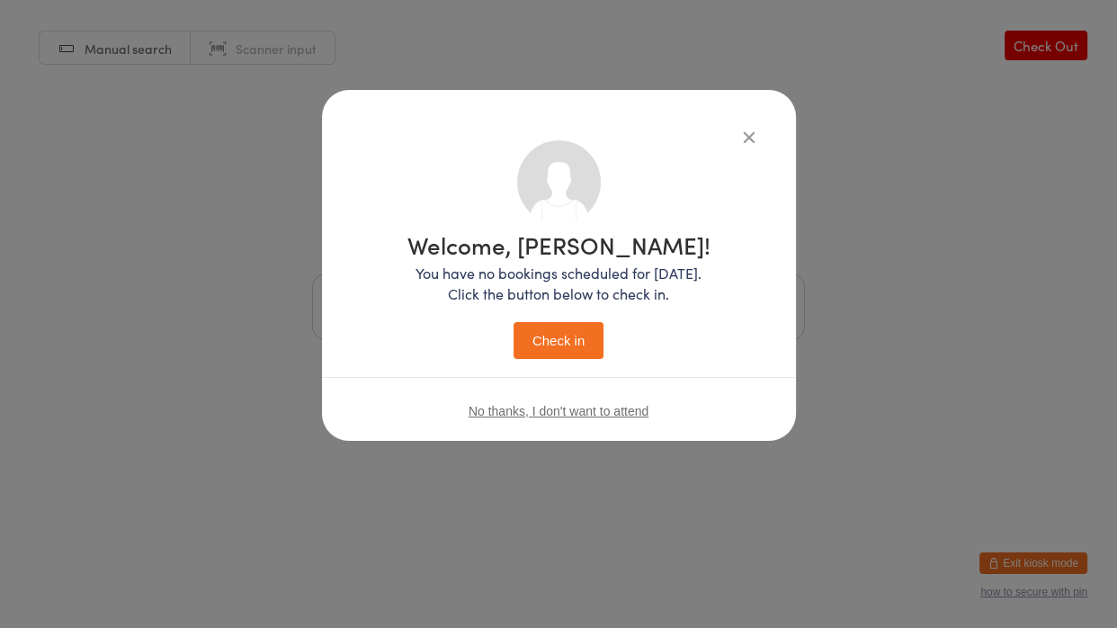
click at [614, 309] on div "Welcome, [PERSON_NAME]! You have no bookings scheduled for [DATE]. Click the bu…" at bounding box center [559, 296] width 303 height 126
click at [583, 340] on button "Check in" at bounding box center [559, 340] width 90 height 37
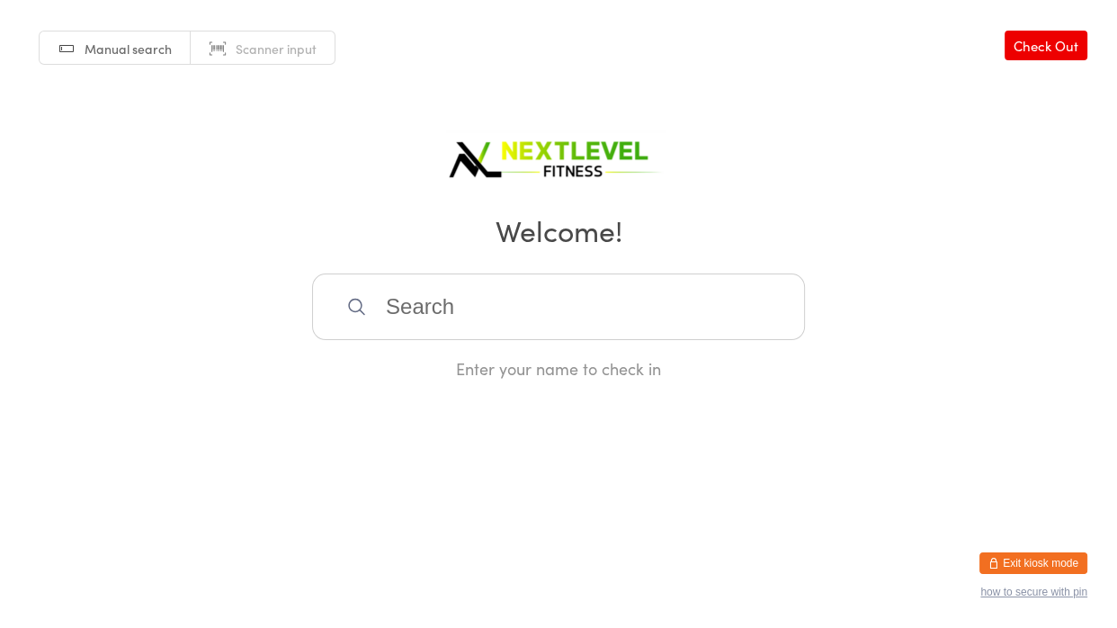
click at [582, 326] on input "search" at bounding box center [558, 307] width 493 height 67
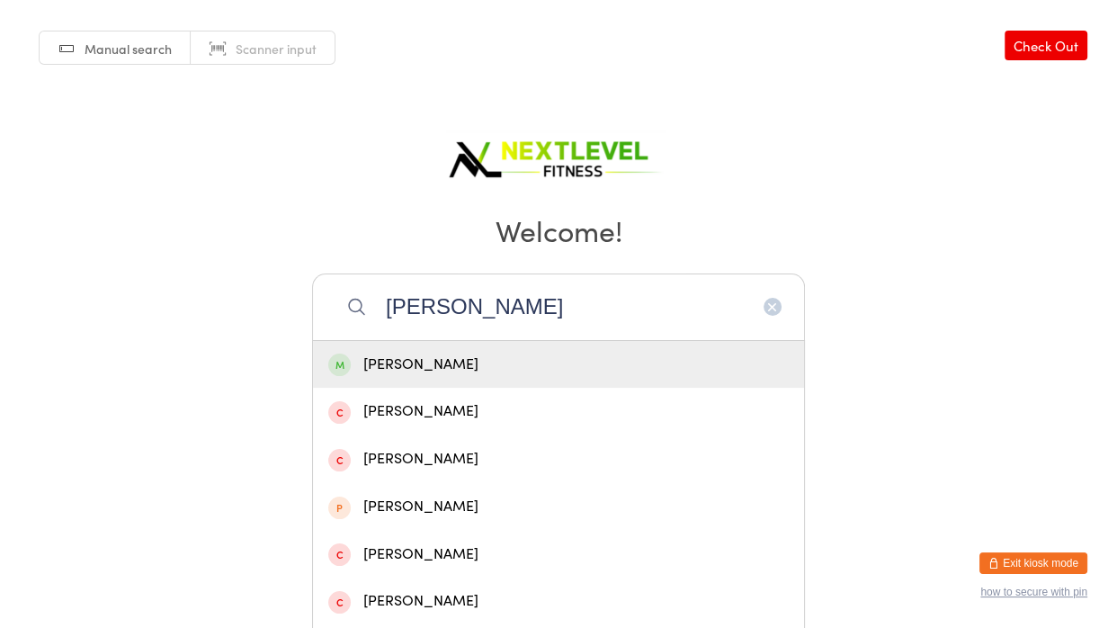
type input "[PERSON_NAME]"
click at [429, 367] on div "[PERSON_NAME]" at bounding box center [558, 365] width 461 height 24
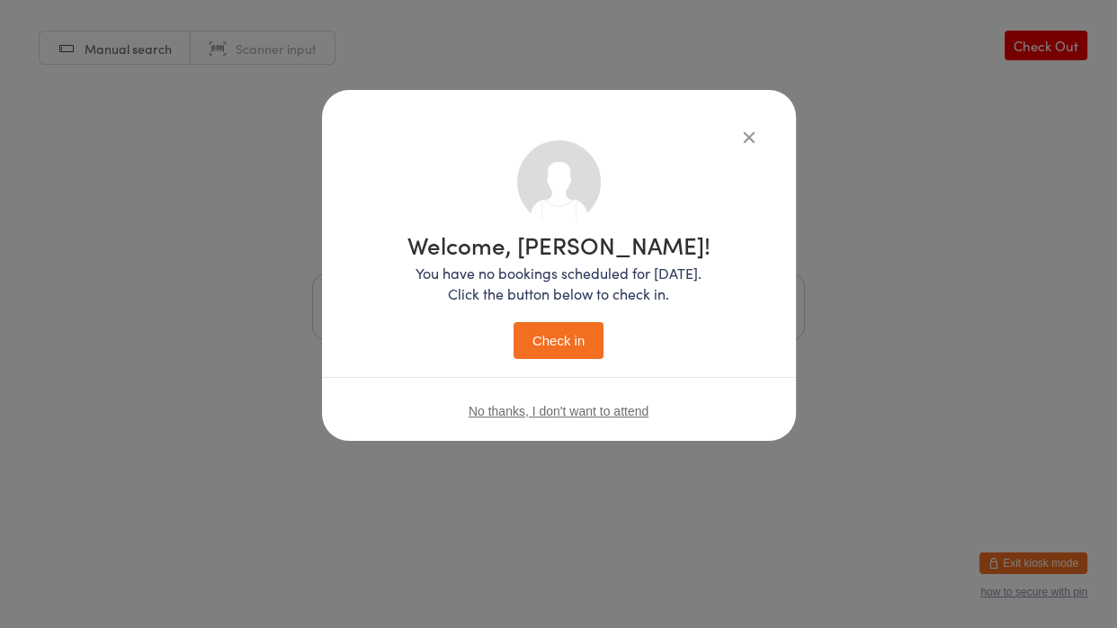
click at [525, 341] on button "Check in" at bounding box center [559, 340] width 90 height 37
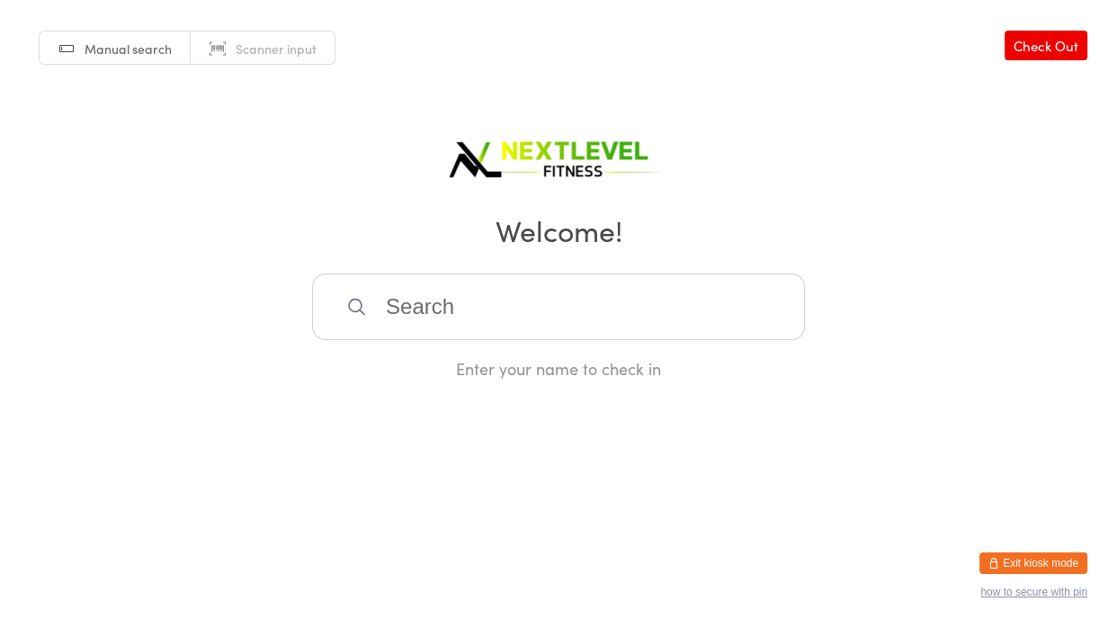
click at [512, 328] on input "search" at bounding box center [558, 307] width 493 height 67
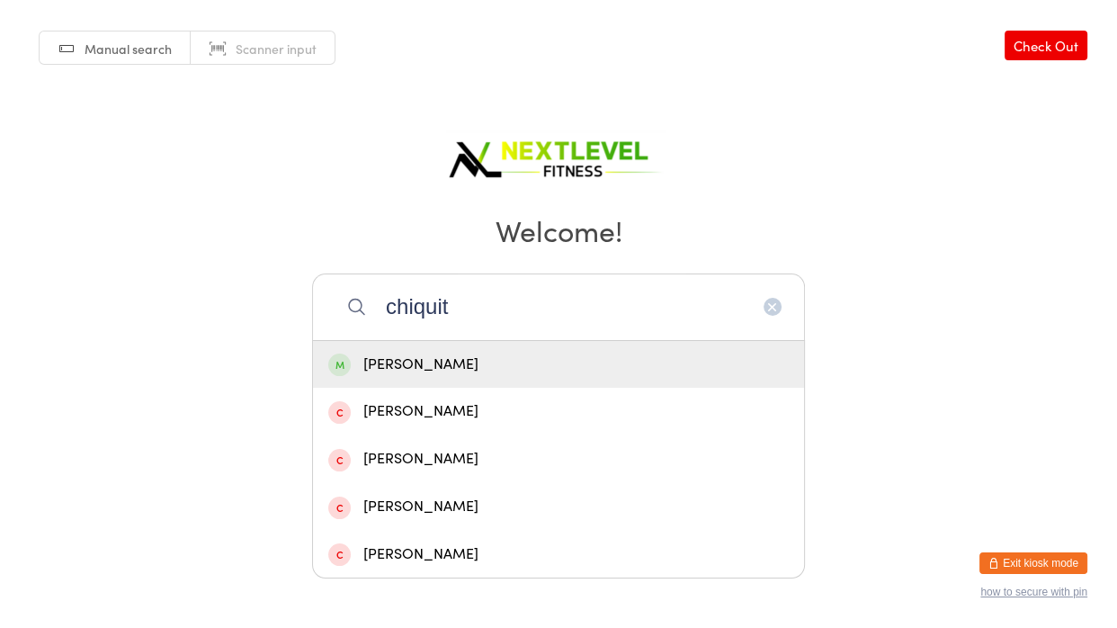
type input "chiquit"
click at [364, 345] on div "[PERSON_NAME]" at bounding box center [558, 365] width 491 height 48
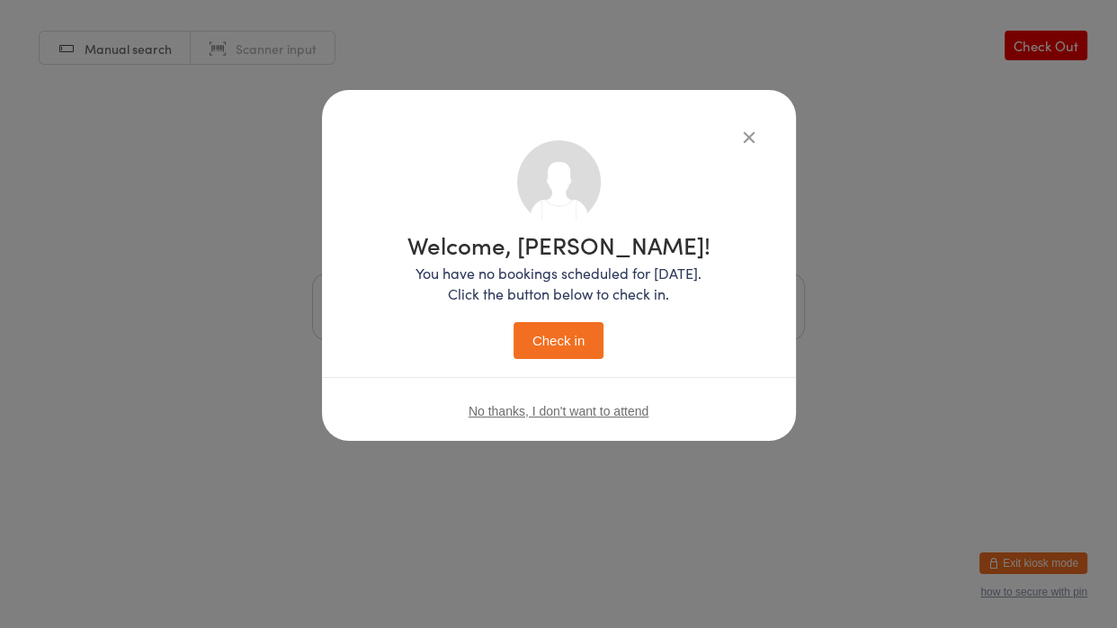
click at [596, 345] on button "Check in" at bounding box center [559, 340] width 90 height 37
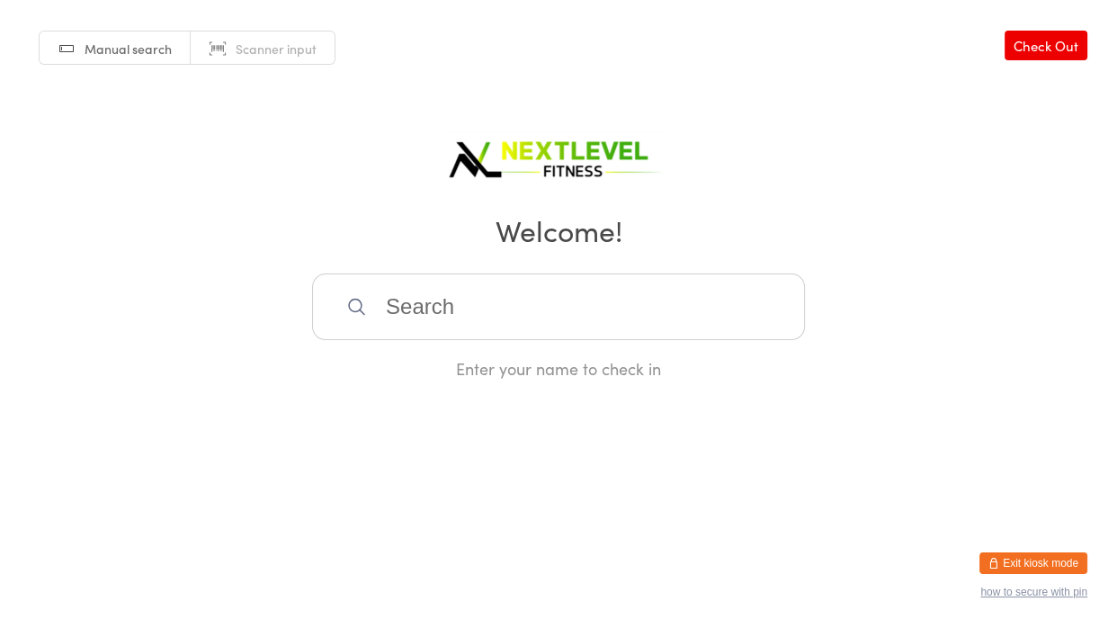
click at [565, 314] on input "search" at bounding box center [558, 307] width 493 height 67
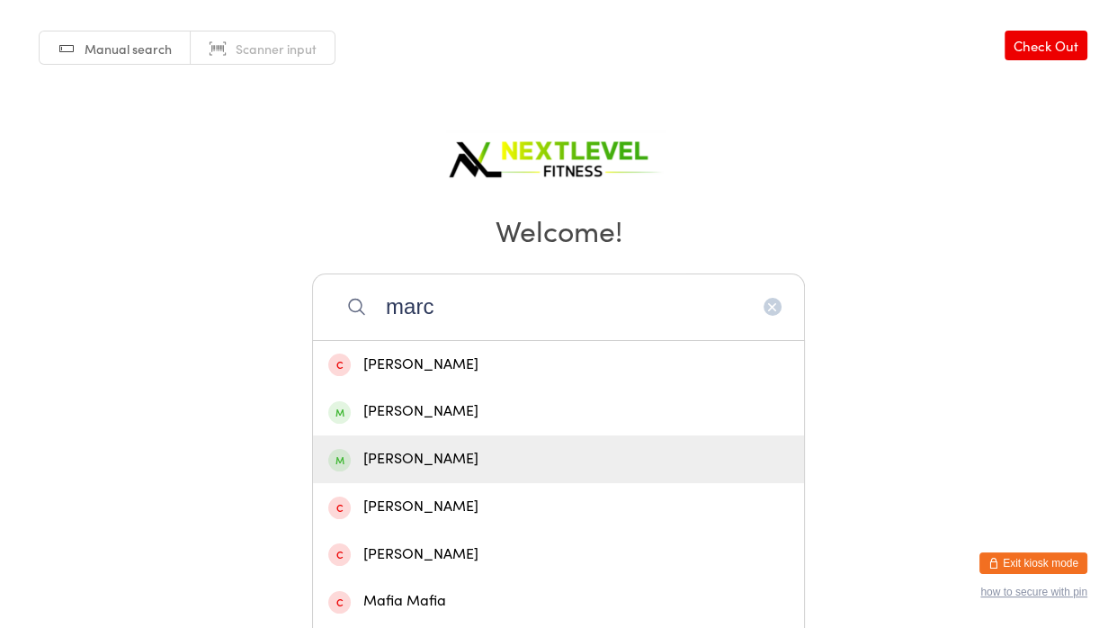
type input "marc"
click at [392, 465] on div "[PERSON_NAME]" at bounding box center [558, 459] width 461 height 24
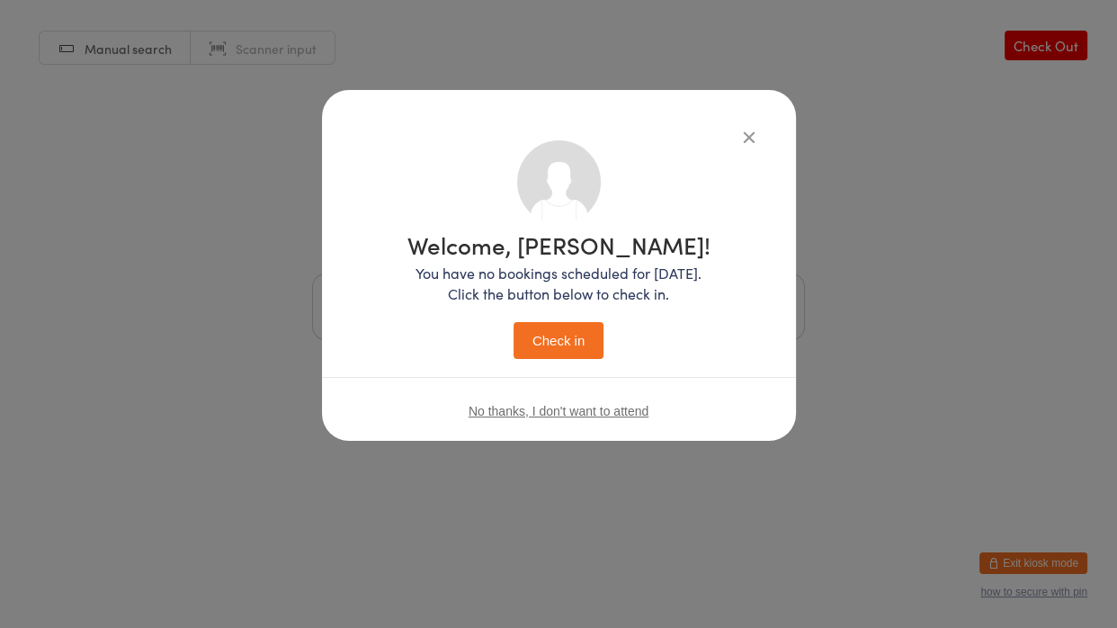
click at [572, 344] on button "Check in" at bounding box center [559, 340] width 90 height 37
